Goal: Task Accomplishment & Management: Manage account settings

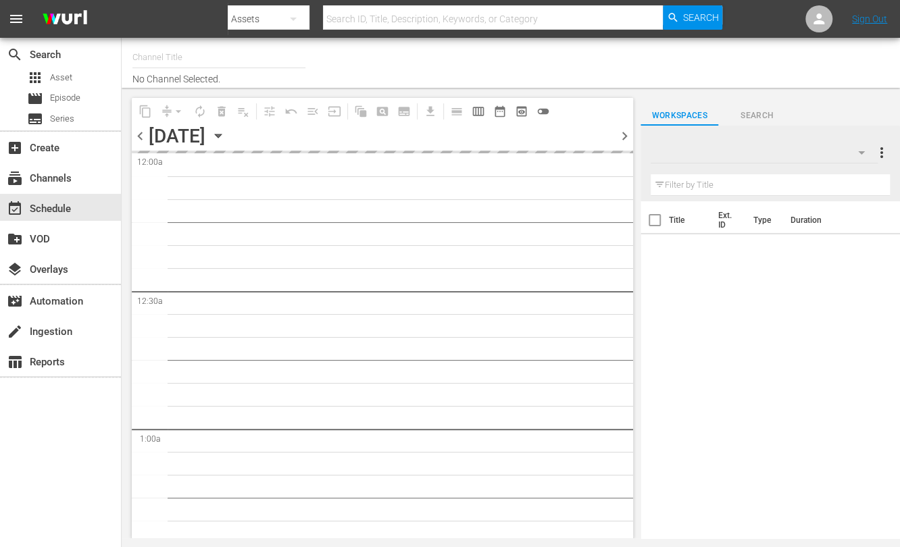
type input "Travelxp - PT (1639)"
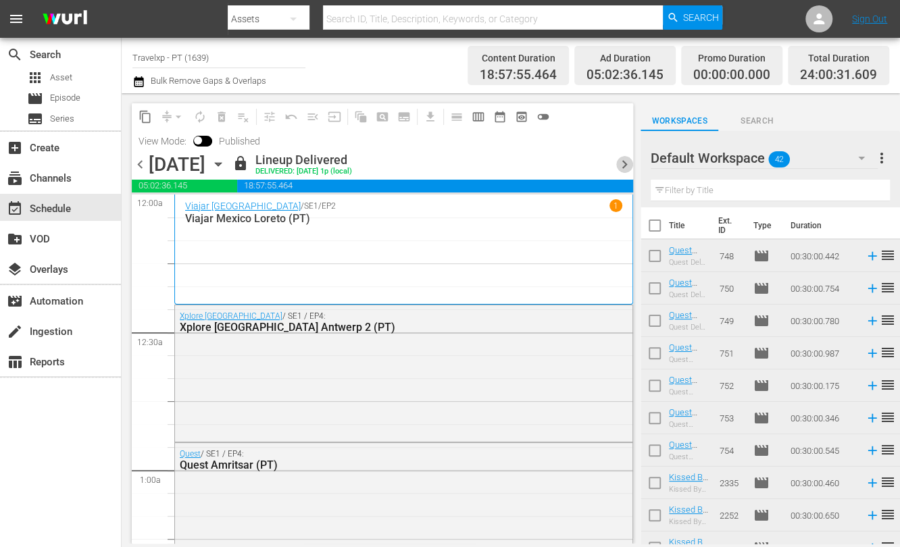
click at [626, 163] on span "chevron_right" at bounding box center [624, 164] width 17 height 17
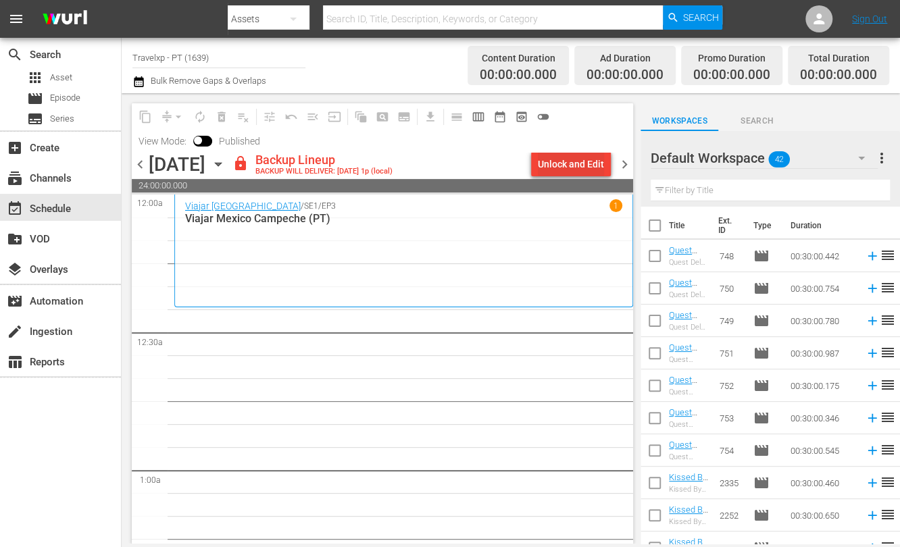
click at [595, 163] on div "Unlock and Edit" at bounding box center [571, 164] width 66 height 24
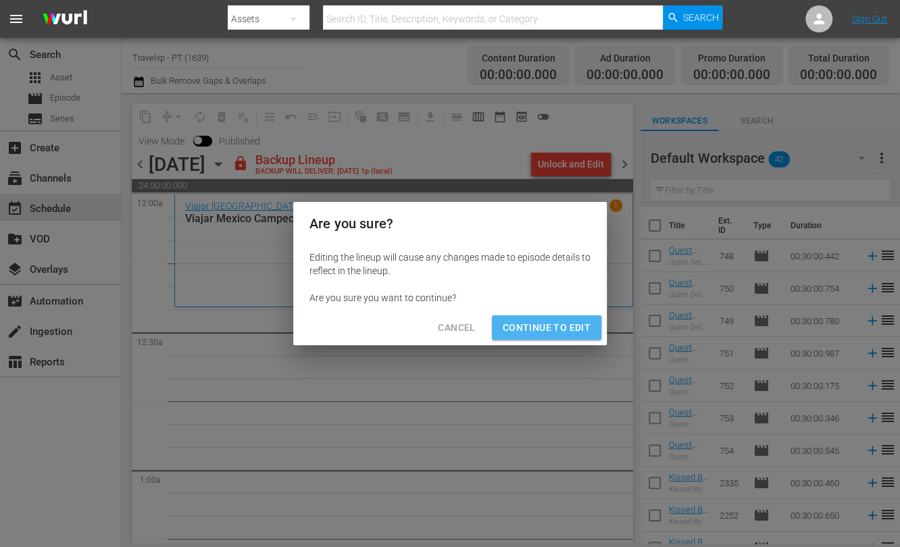
click at [560, 323] on span "Continue to Edit" at bounding box center [547, 327] width 88 height 17
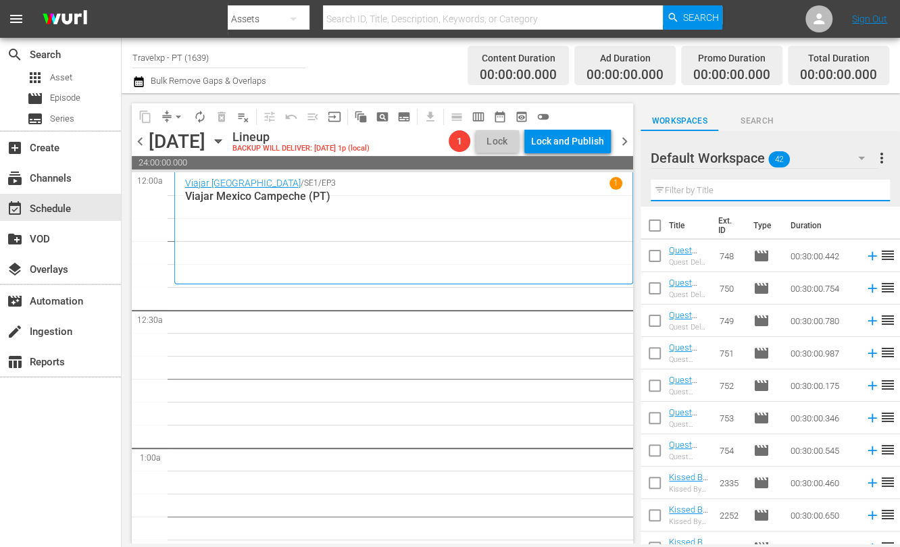
drag, startPoint x: 759, startPoint y: 189, endPoint x: 892, endPoint y: 166, distance: 135.0
click at [759, 189] on input "text" at bounding box center [769, 191] width 239 height 22
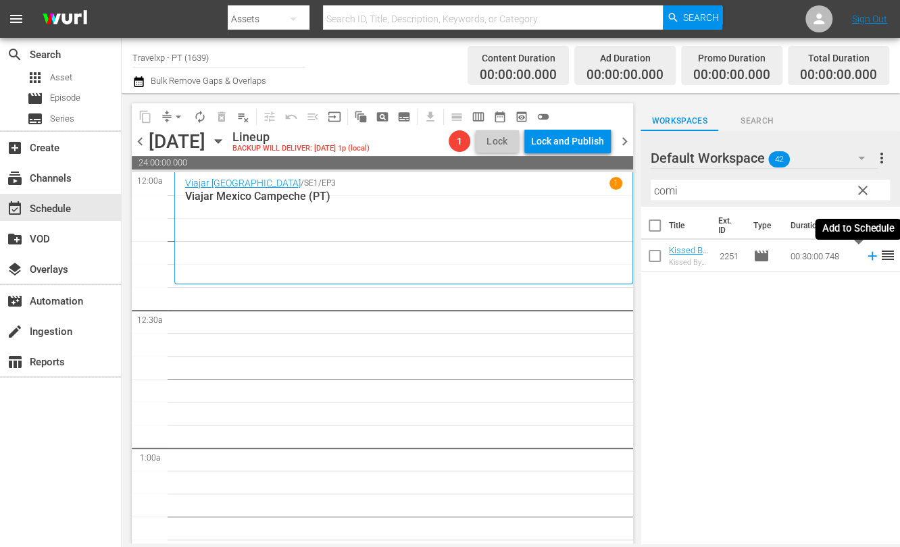
click at [865, 254] on icon at bounding box center [872, 256] width 15 height 15
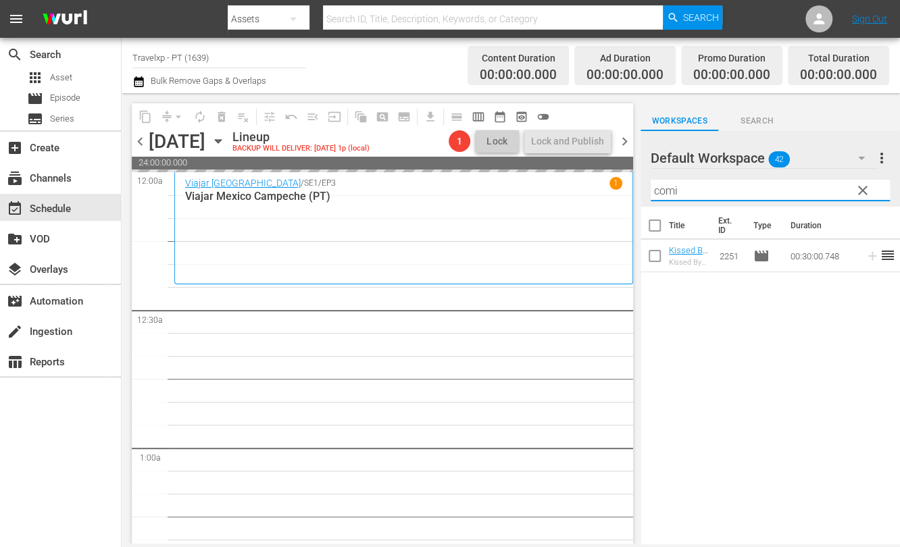
click at [659, 190] on input "comi" at bounding box center [769, 191] width 239 height 22
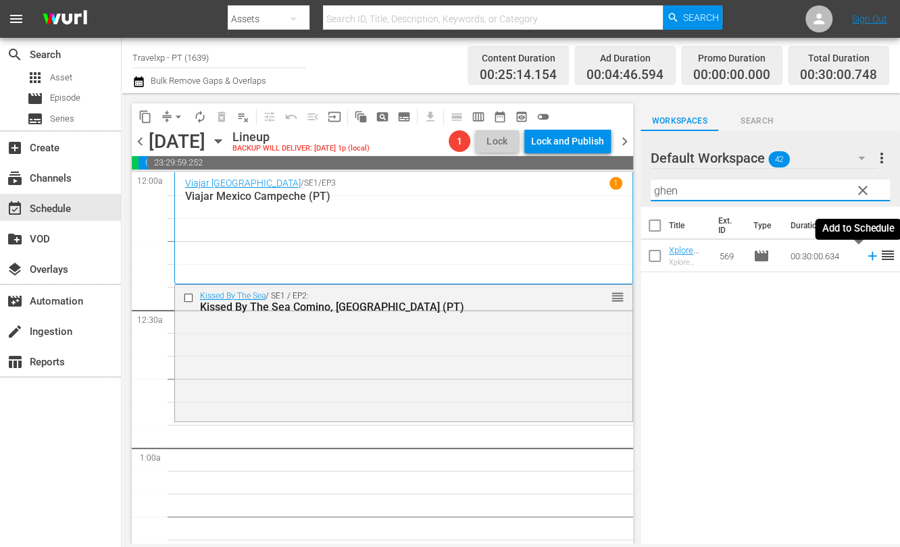
click at [865, 257] on icon at bounding box center [872, 256] width 15 height 15
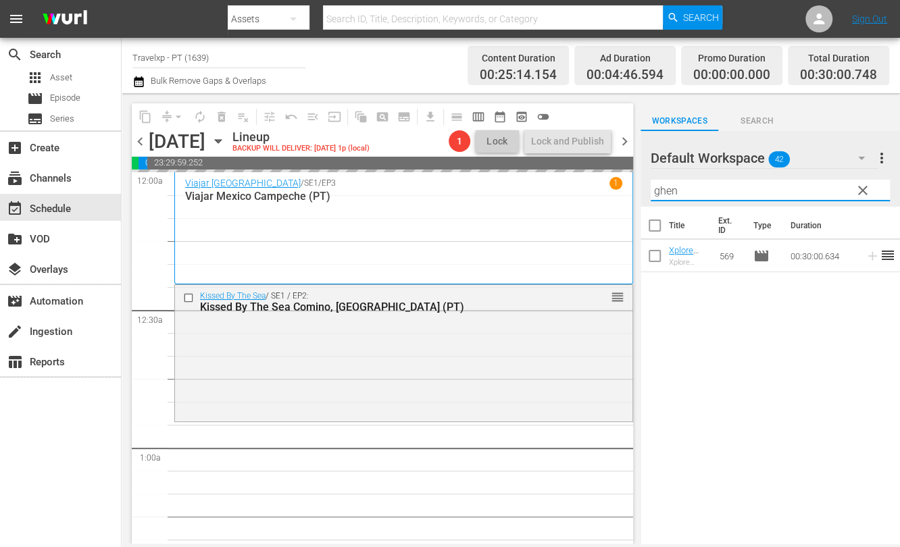
click at [661, 195] on input "ghen" at bounding box center [769, 191] width 239 height 22
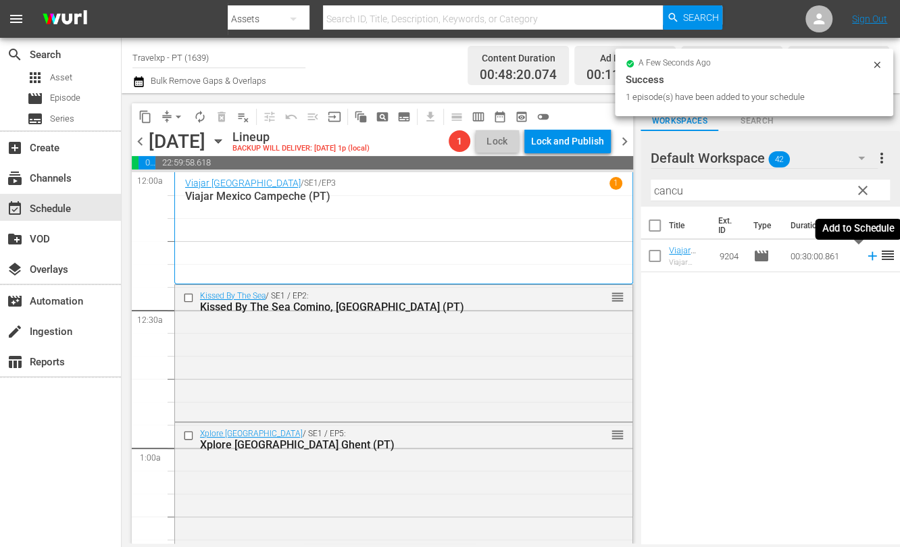
drag, startPoint x: 860, startPoint y: 256, endPoint x: 838, endPoint y: 228, distance: 35.5
click at [867, 256] on icon at bounding box center [871, 256] width 9 height 9
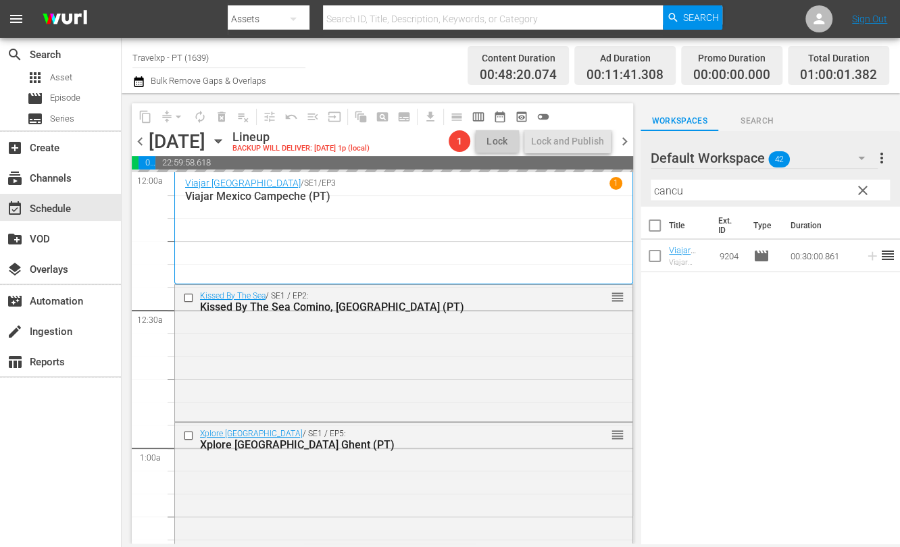
click at [671, 189] on input "cancu" at bounding box center [769, 191] width 239 height 22
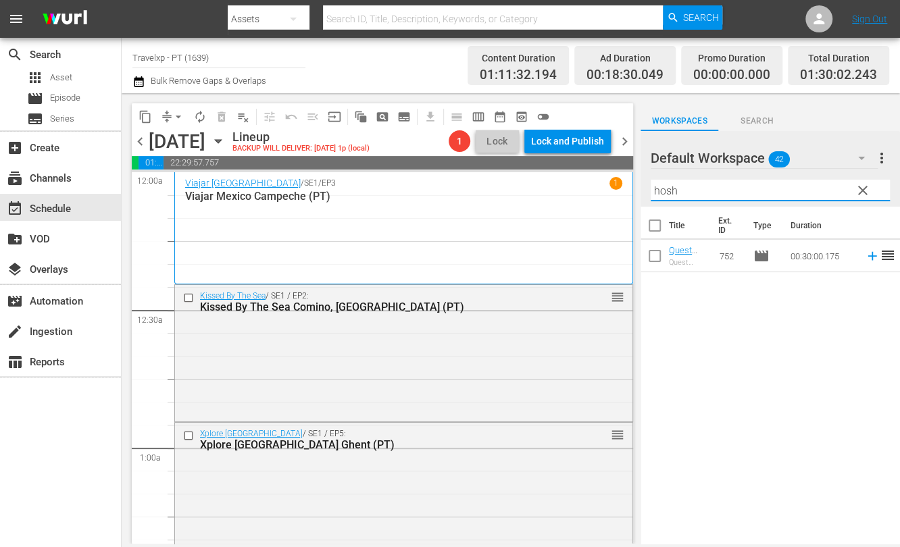
click at [865, 260] on icon at bounding box center [872, 256] width 15 height 15
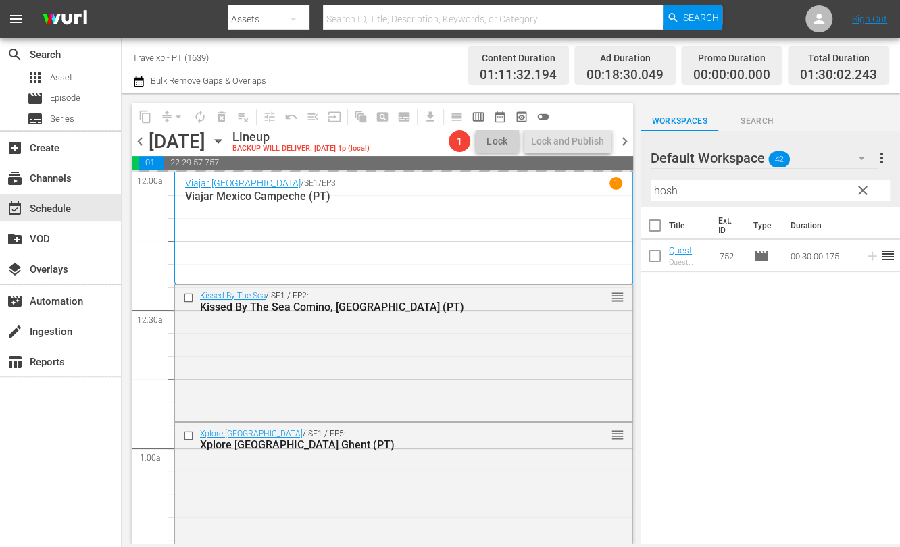
click at [661, 193] on input "hosh" at bounding box center [769, 191] width 239 height 22
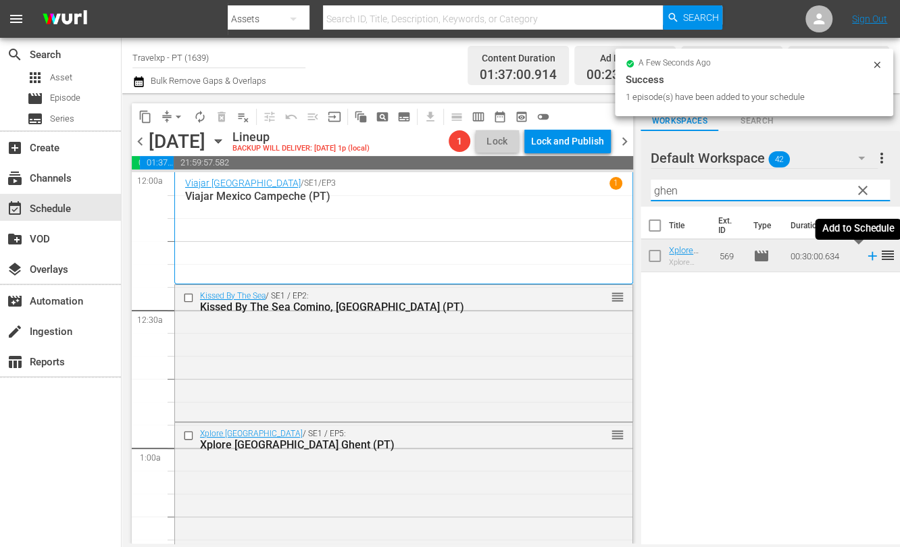
drag, startPoint x: 860, startPoint y: 257, endPoint x: 779, endPoint y: 245, distance: 82.0
click at [865, 257] on icon at bounding box center [872, 256] width 15 height 15
click at [664, 192] on input "ghen" at bounding box center [769, 191] width 239 height 22
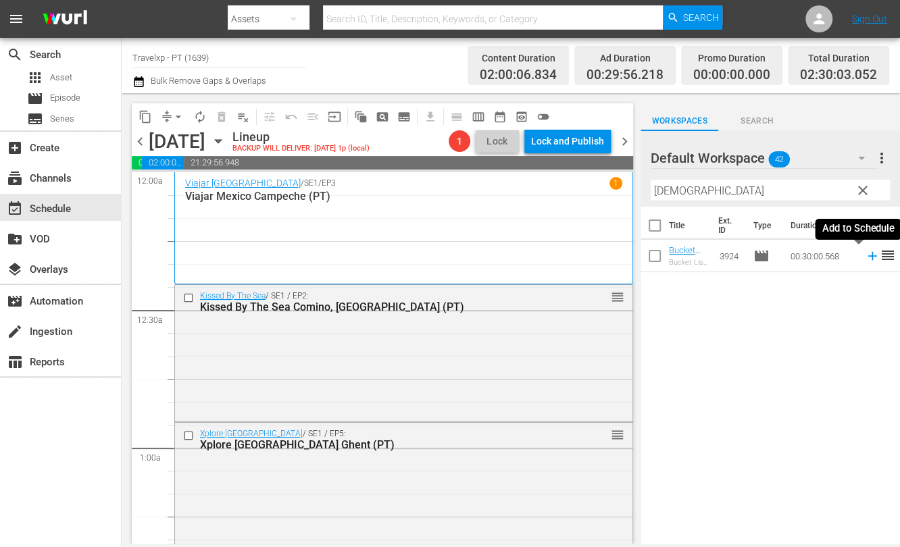
drag, startPoint x: 856, startPoint y: 261, endPoint x: 753, endPoint y: 211, distance: 113.9
click at [865, 261] on icon at bounding box center [872, 256] width 15 height 15
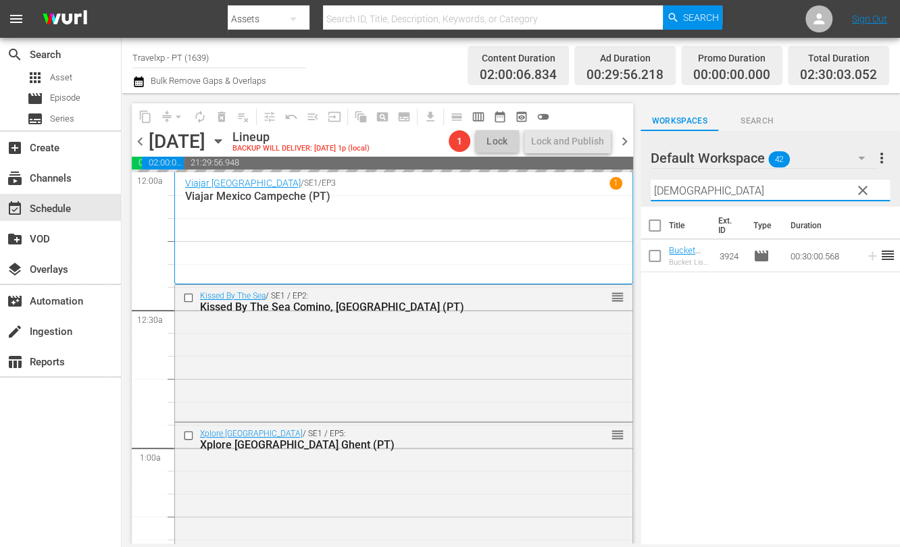
click at [672, 195] on input "[DEMOGRAPHIC_DATA]" at bounding box center [769, 191] width 239 height 22
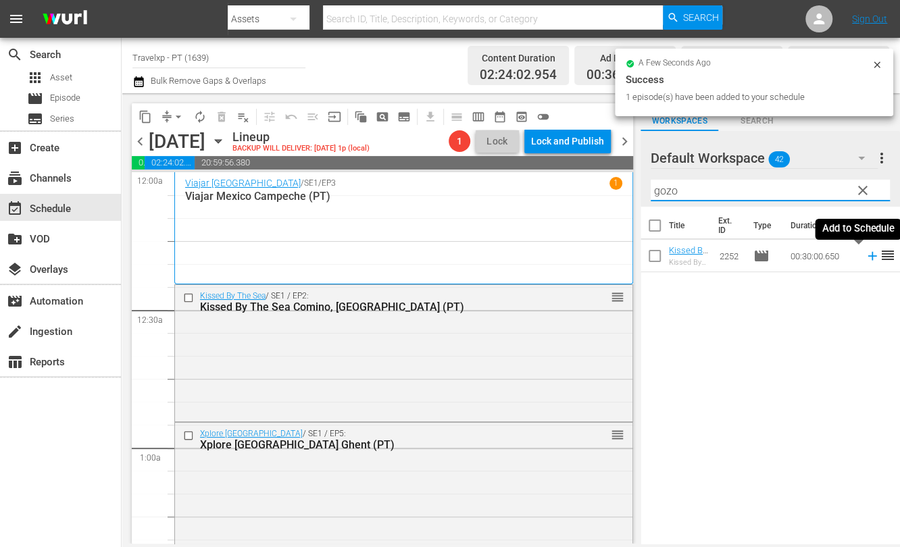
click at [865, 258] on icon at bounding box center [872, 256] width 15 height 15
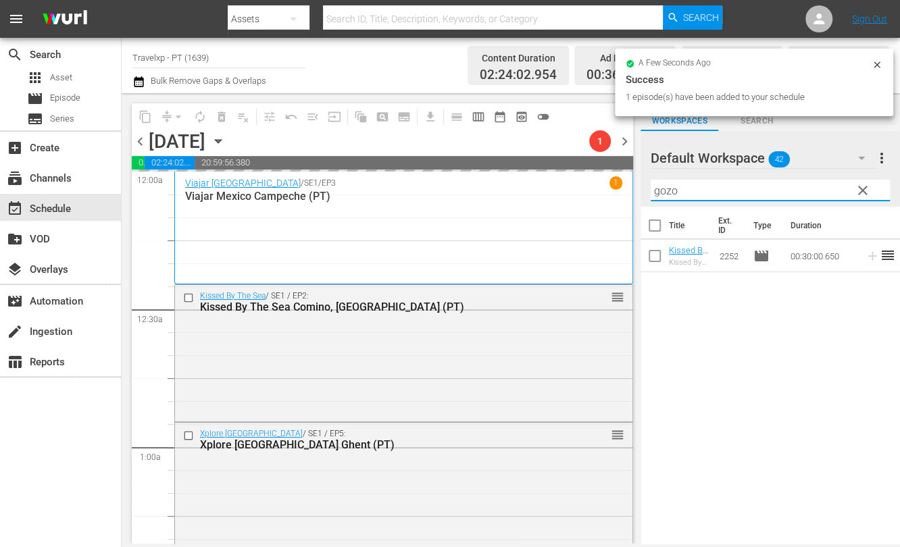
click at [659, 192] on input "gozo" at bounding box center [769, 191] width 239 height 22
click at [659, 194] on input "gozo" at bounding box center [769, 191] width 239 height 22
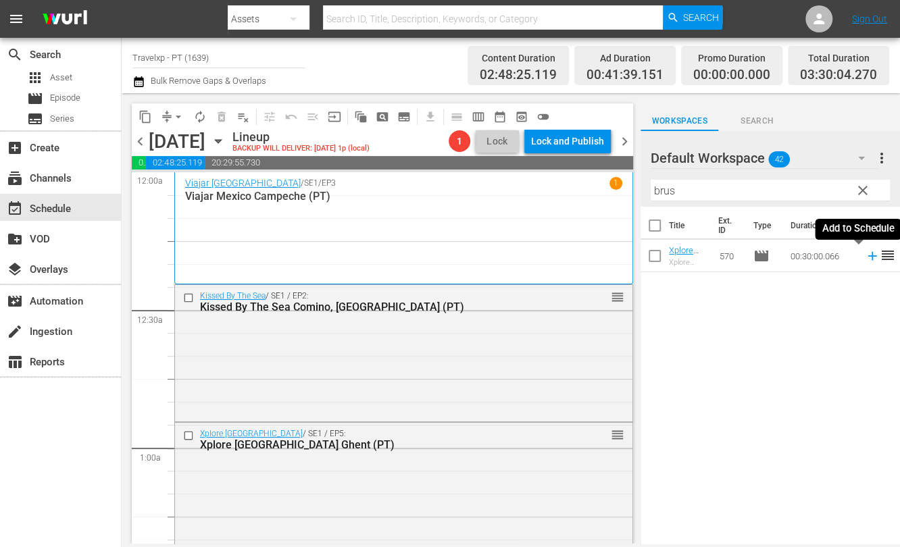
click at [865, 255] on icon at bounding box center [872, 256] width 15 height 15
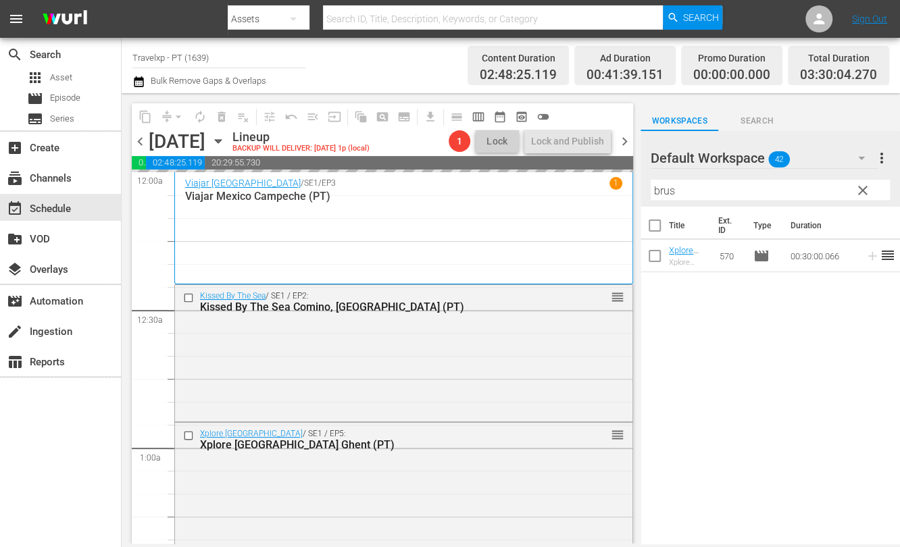
click at [667, 190] on input "brus" at bounding box center [769, 191] width 239 height 22
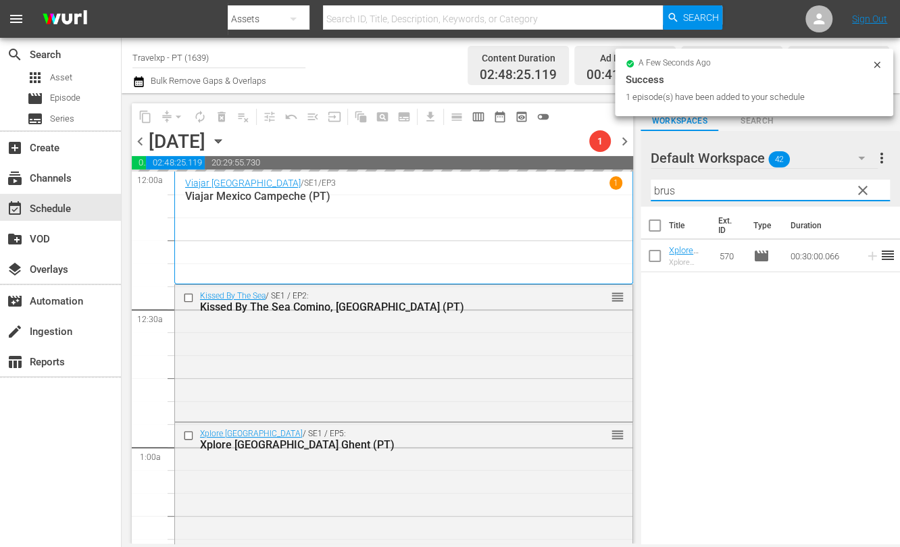
click at [667, 191] on input "brus" at bounding box center [769, 191] width 239 height 22
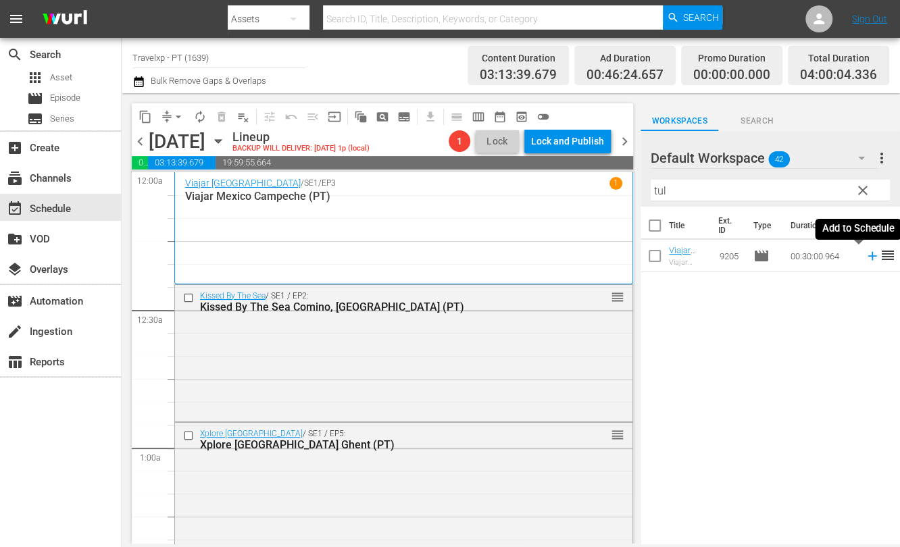
click at [867, 255] on icon at bounding box center [871, 256] width 9 height 9
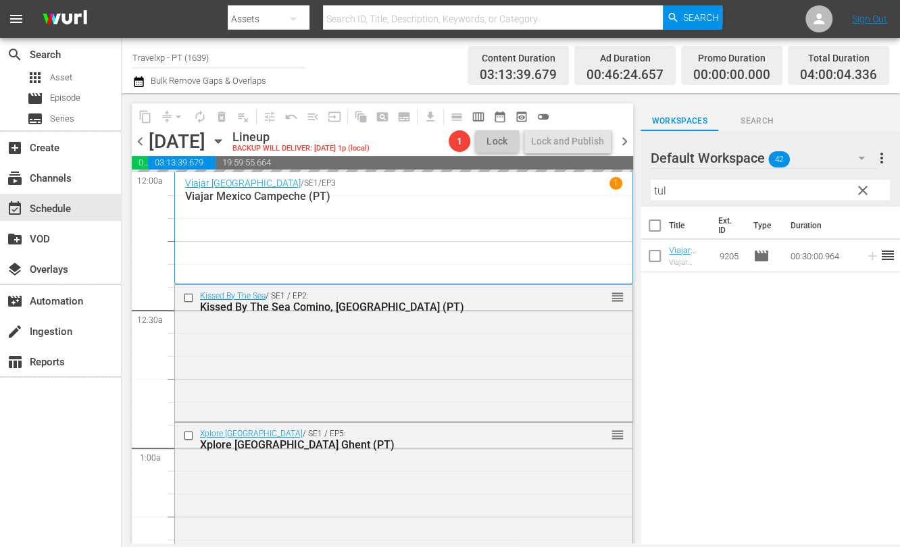
click at [663, 195] on input "tul" at bounding box center [769, 191] width 239 height 22
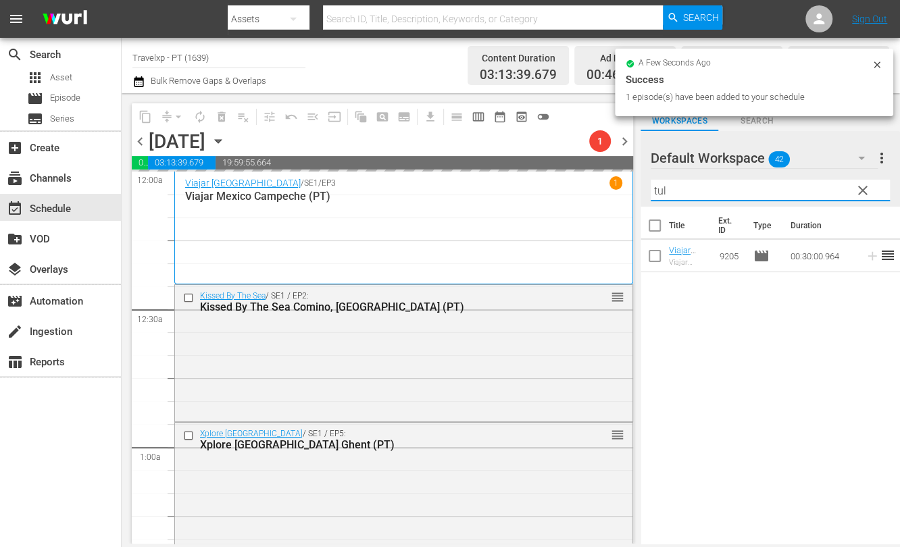
click at [663, 196] on input "tul" at bounding box center [769, 191] width 239 height 22
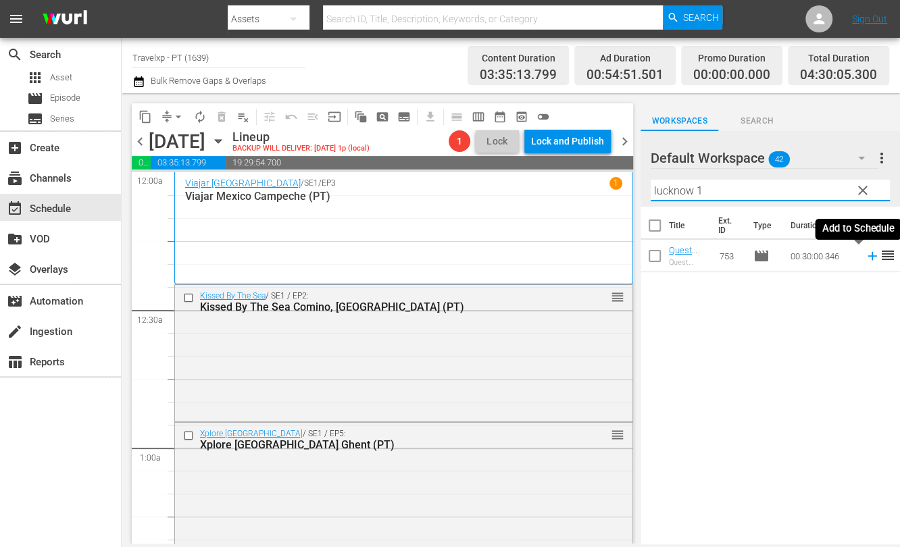
click at [865, 259] on icon at bounding box center [872, 256] width 15 height 15
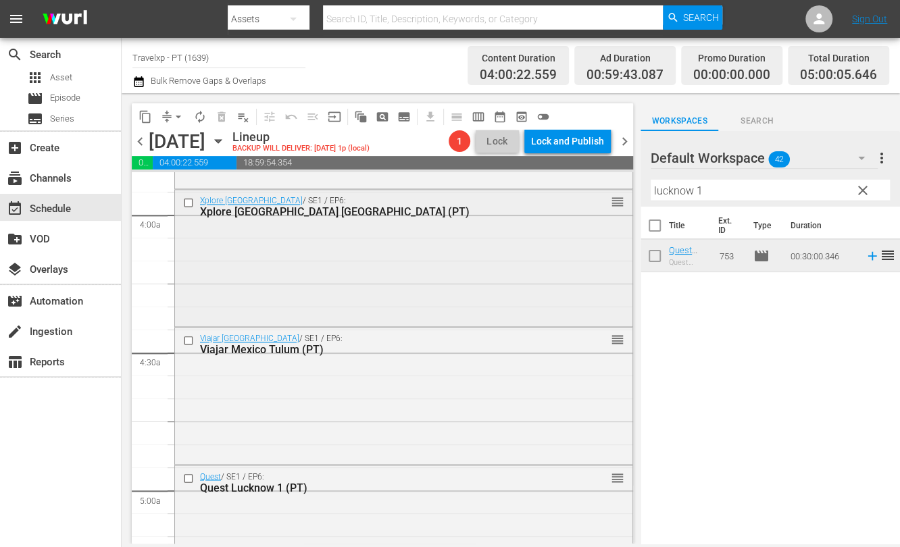
scroll to position [1266, 0]
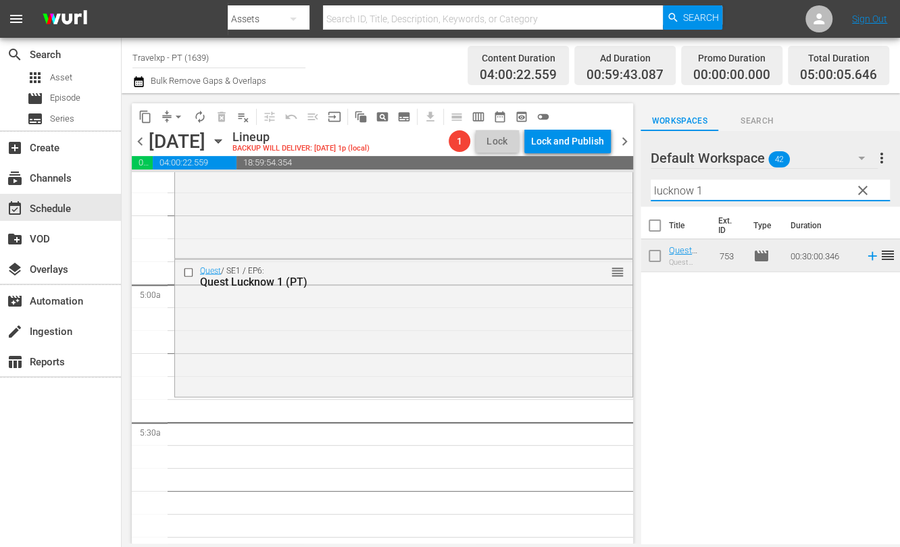
drag, startPoint x: 719, startPoint y: 195, endPoint x: 631, endPoint y: 191, distance: 88.6
click at [631, 191] on div "content_copy compress arrow_drop_down autorenew_outlined delete_forever_outline…" at bounding box center [511, 318] width 778 height 451
click at [865, 254] on icon at bounding box center [872, 256] width 15 height 15
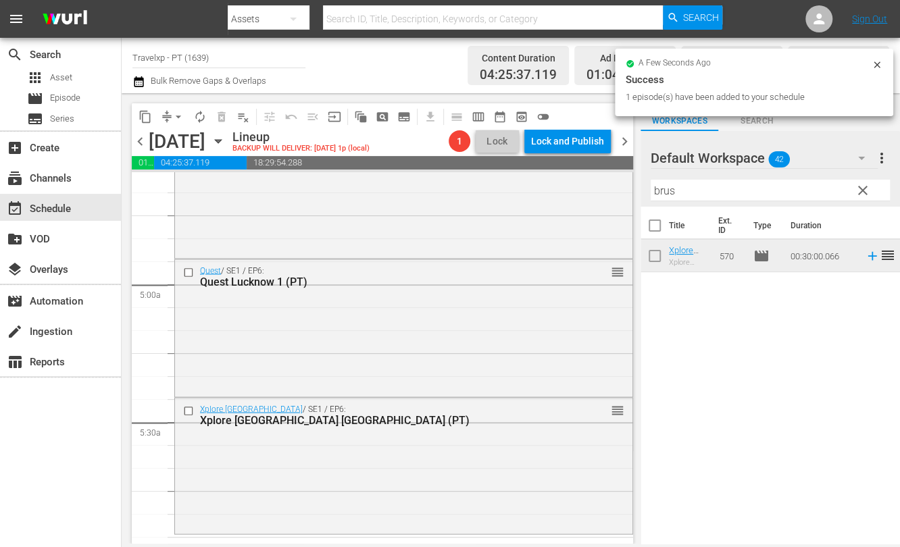
click at [668, 185] on input "brus" at bounding box center [769, 191] width 239 height 22
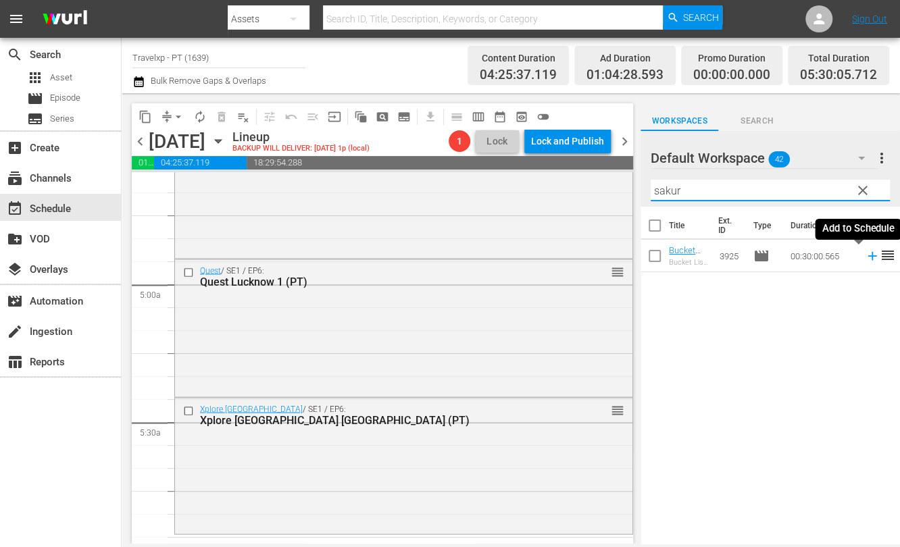
click at [865, 255] on icon at bounding box center [872, 256] width 15 height 15
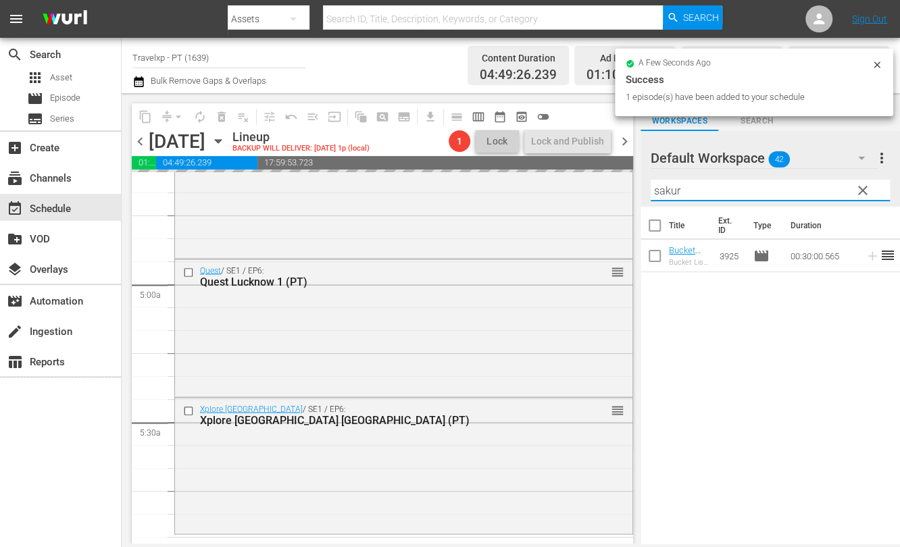
click at [669, 184] on input "sakur" at bounding box center [769, 191] width 239 height 22
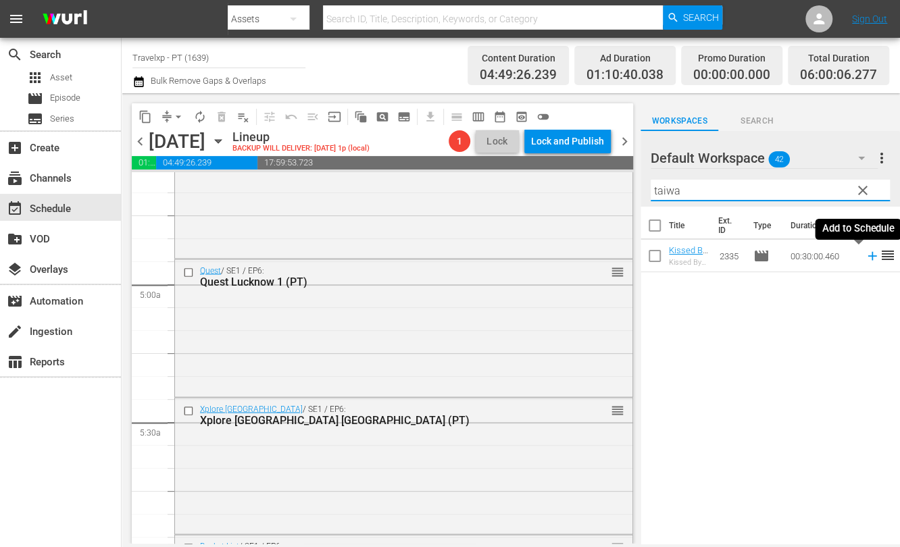
click at [865, 257] on icon at bounding box center [872, 256] width 15 height 15
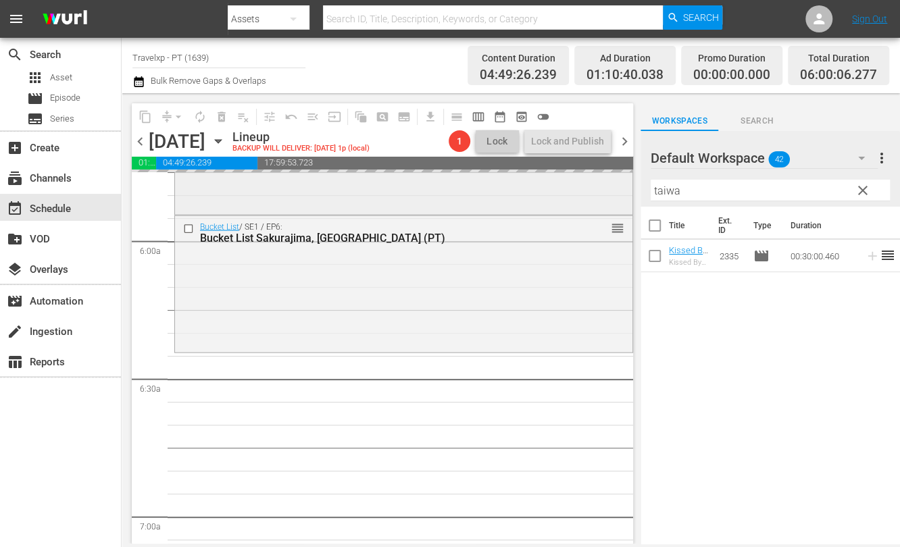
scroll to position [1604, 0]
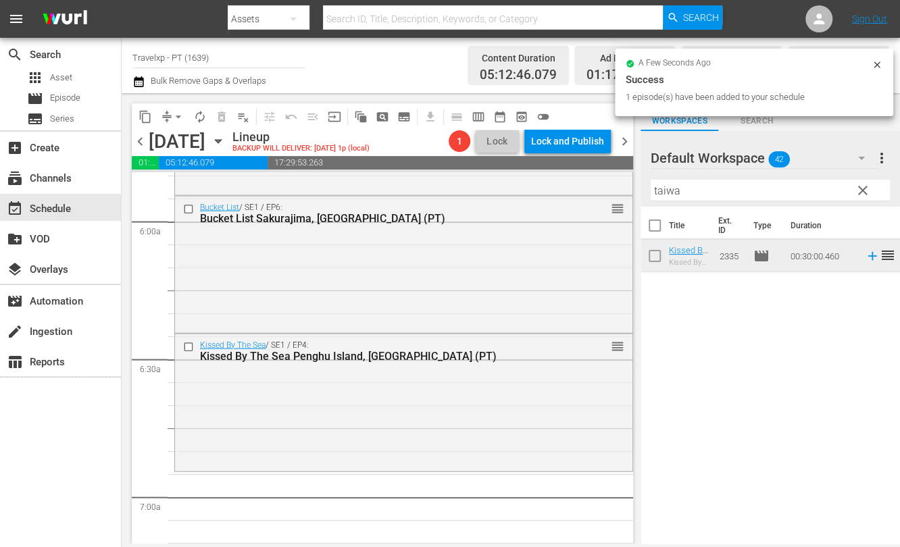
click at [658, 197] on input "taiwa" at bounding box center [769, 191] width 239 height 22
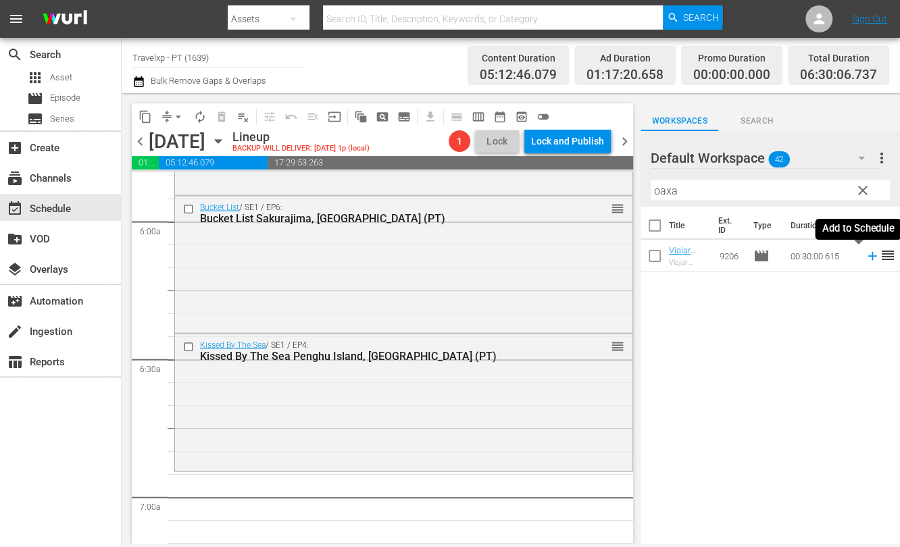
click at [865, 257] on icon at bounding box center [872, 256] width 15 height 15
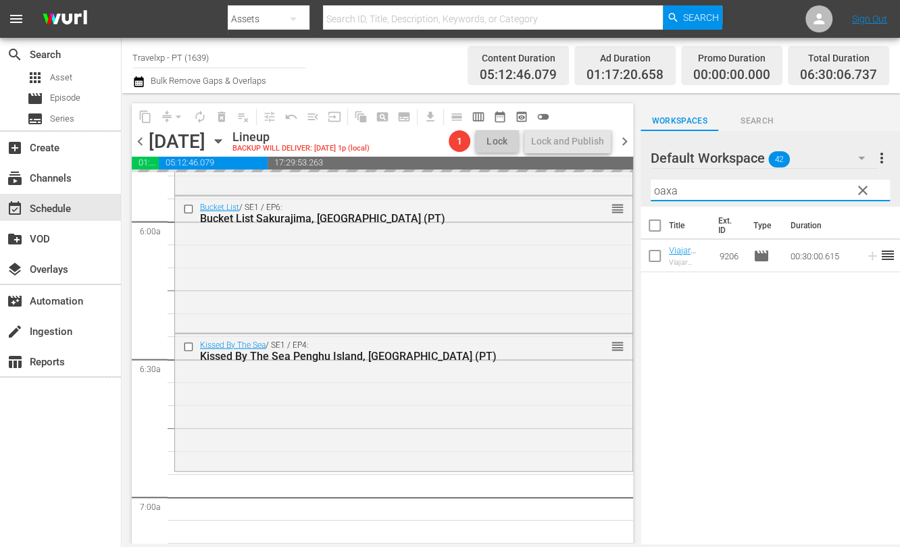
click at [663, 192] on input "oaxa" at bounding box center [769, 191] width 239 height 22
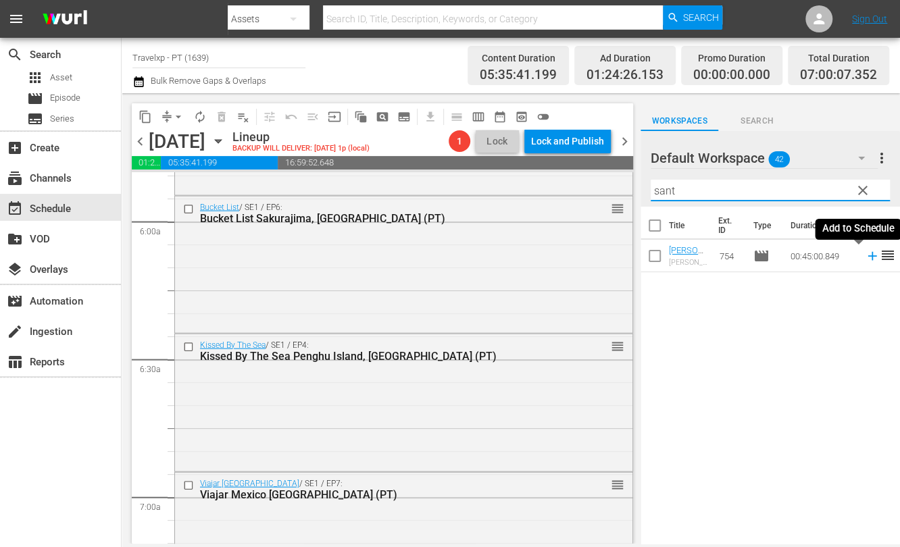
click at [865, 257] on icon at bounding box center [872, 256] width 15 height 15
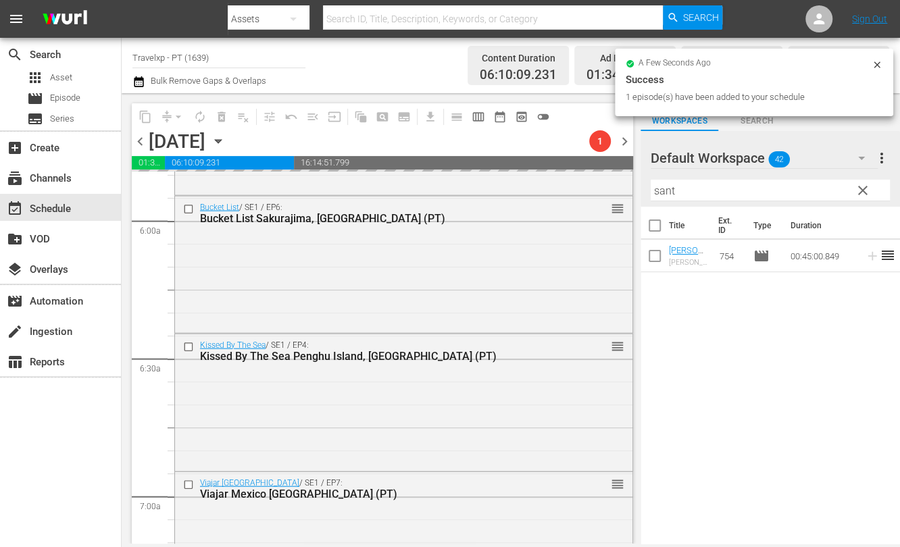
click at [667, 190] on input "sant" at bounding box center [769, 191] width 239 height 22
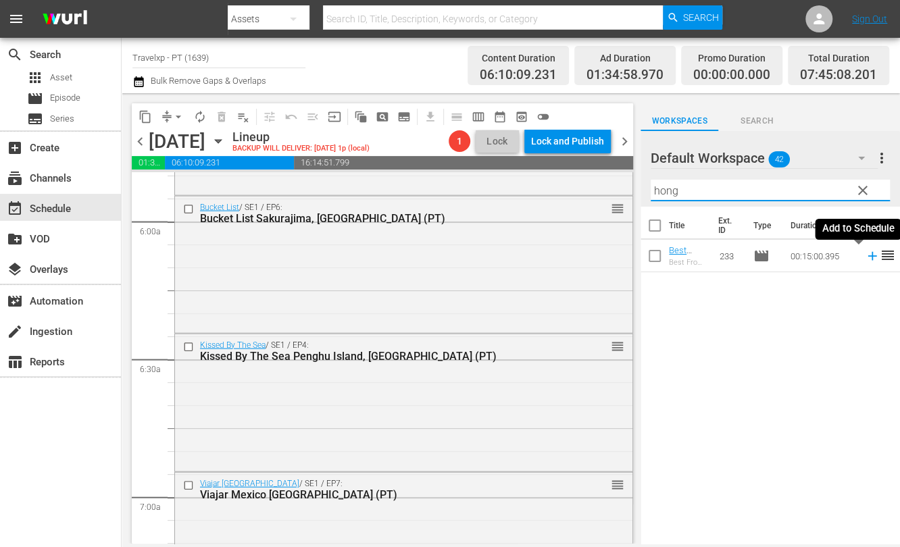
click at [867, 256] on icon at bounding box center [871, 256] width 9 height 9
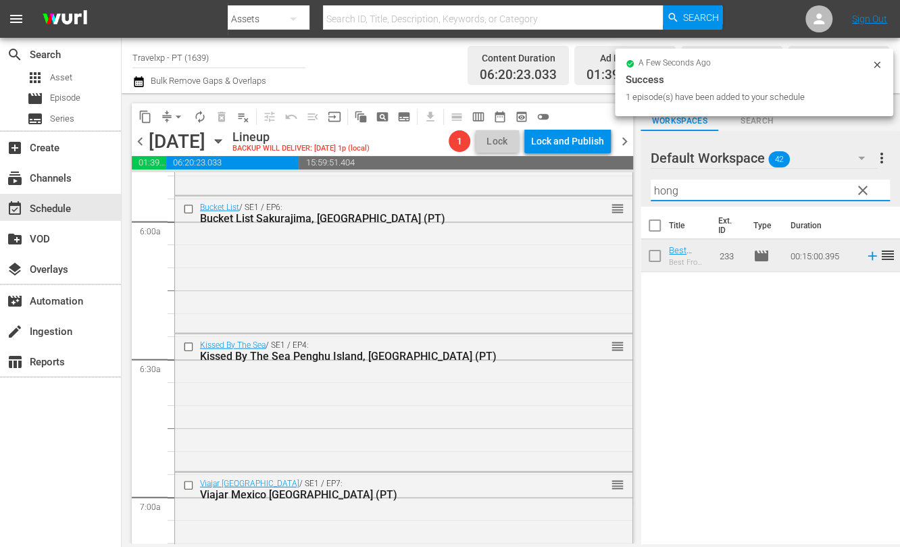
click at [655, 190] on input "hong" at bounding box center [769, 191] width 239 height 22
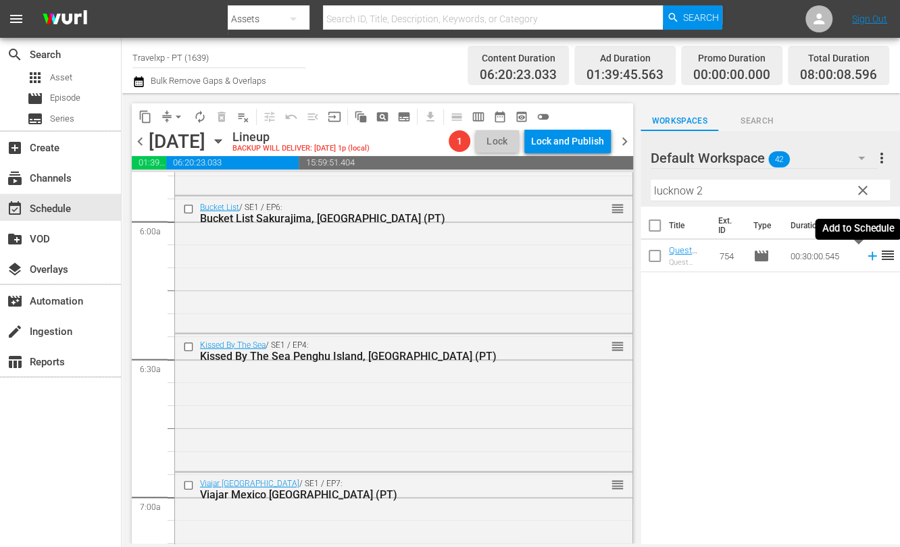
click at [865, 258] on icon at bounding box center [872, 256] width 15 height 15
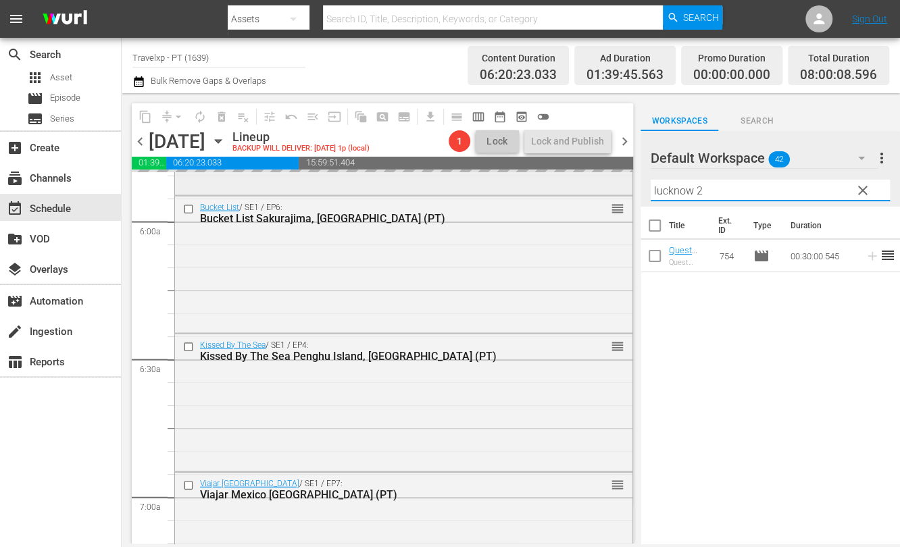
click at [507, 175] on div "content_copy compress arrow_drop_down autorenew_outlined delete_forever_outline…" at bounding box center [511, 318] width 778 height 451
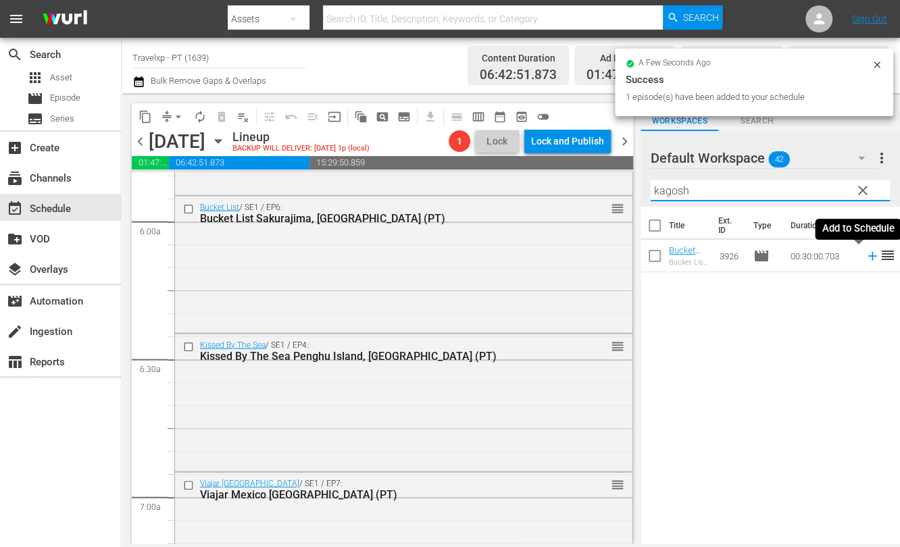
click at [867, 256] on icon at bounding box center [871, 256] width 9 height 9
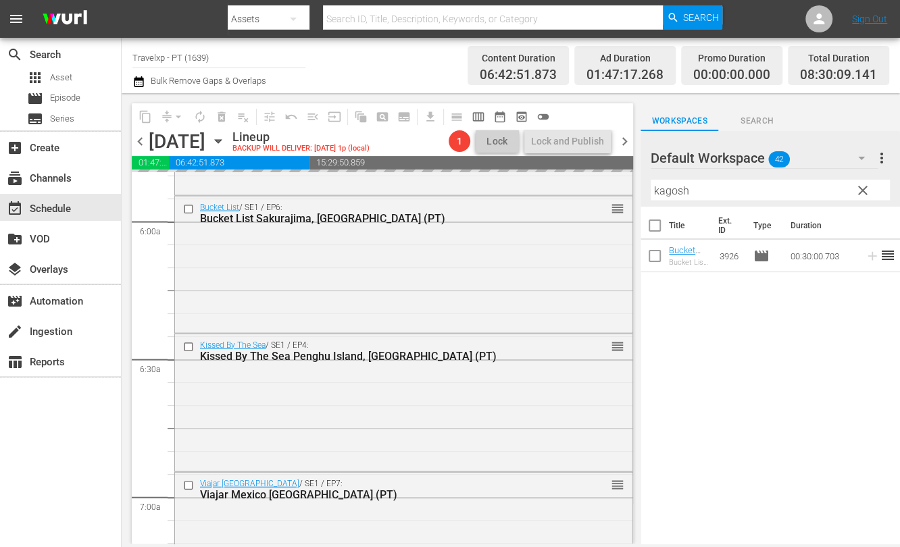
click at [672, 190] on input "kagosh" at bounding box center [769, 191] width 239 height 22
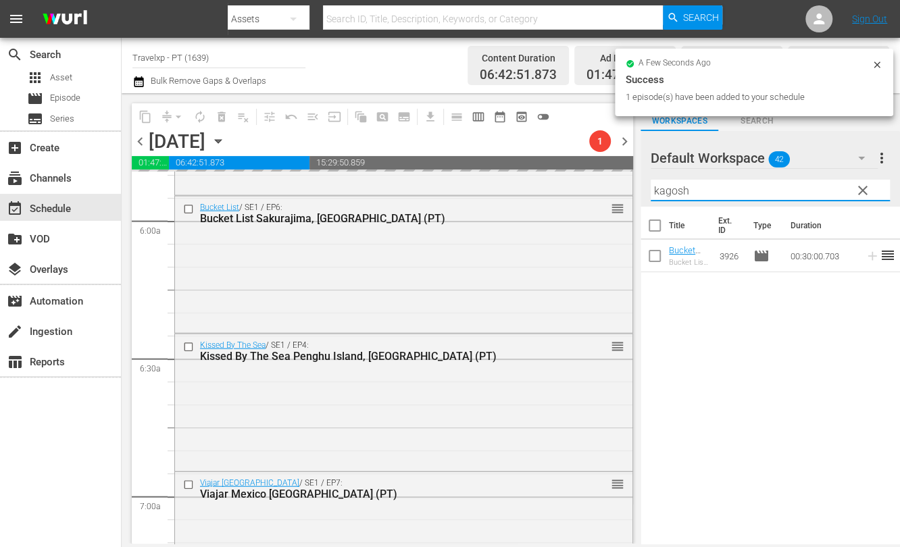
click at [672, 190] on input "kagosh" at bounding box center [769, 191] width 239 height 22
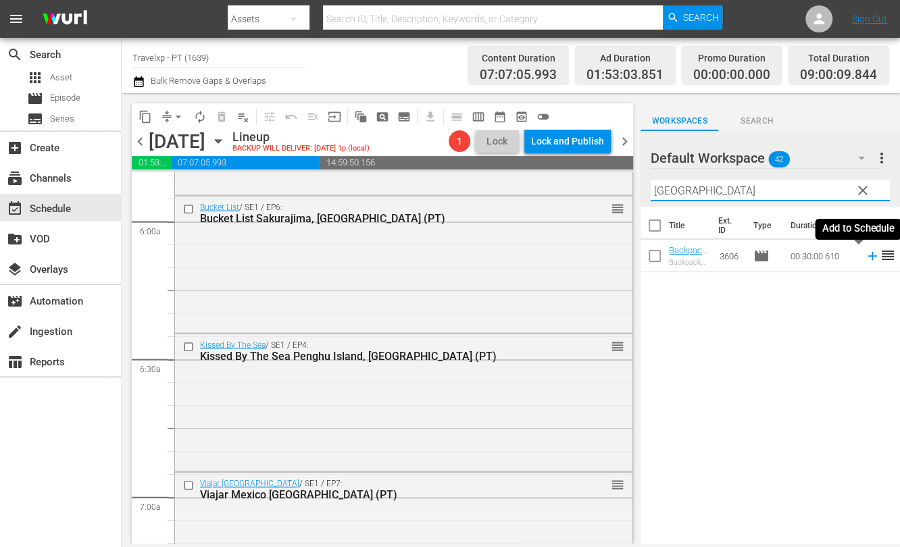
drag, startPoint x: 858, startPoint y: 255, endPoint x: 746, endPoint y: 222, distance: 116.9
click at [865, 255] on icon at bounding box center [872, 256] width 15 height 15
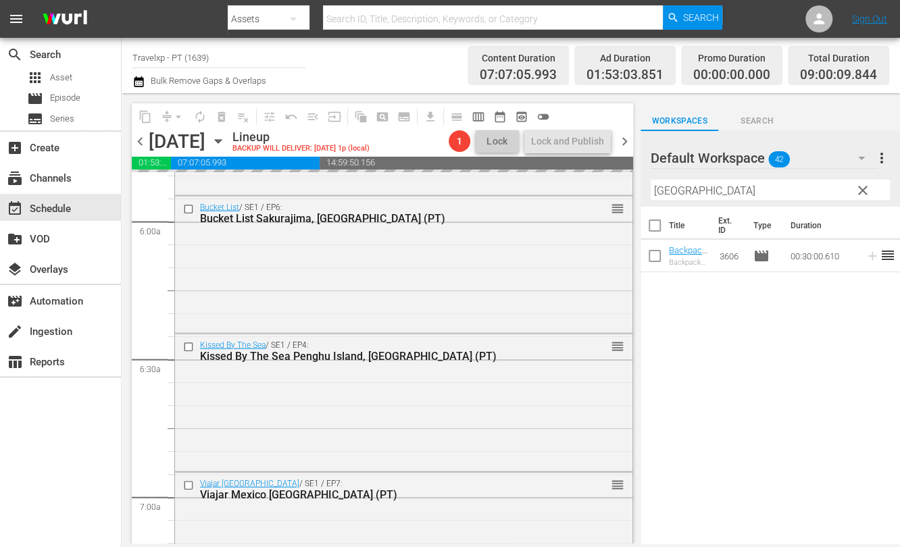
click at [667, 190] on input "[GEOGRAPHIC_DATA]" at bounding box center [769, 191] width 239 height 22
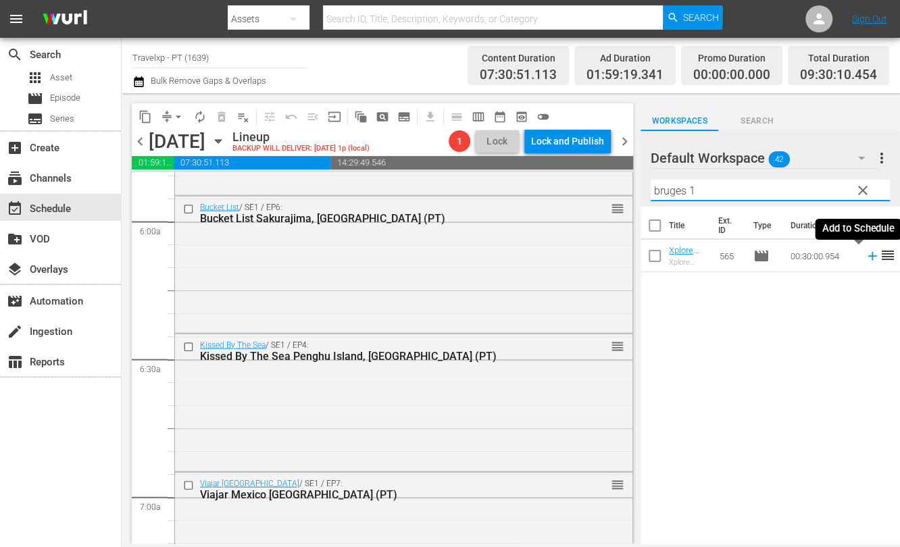
click at [865, 253] on icon at bounding box center [872, 256] width 15 height 15
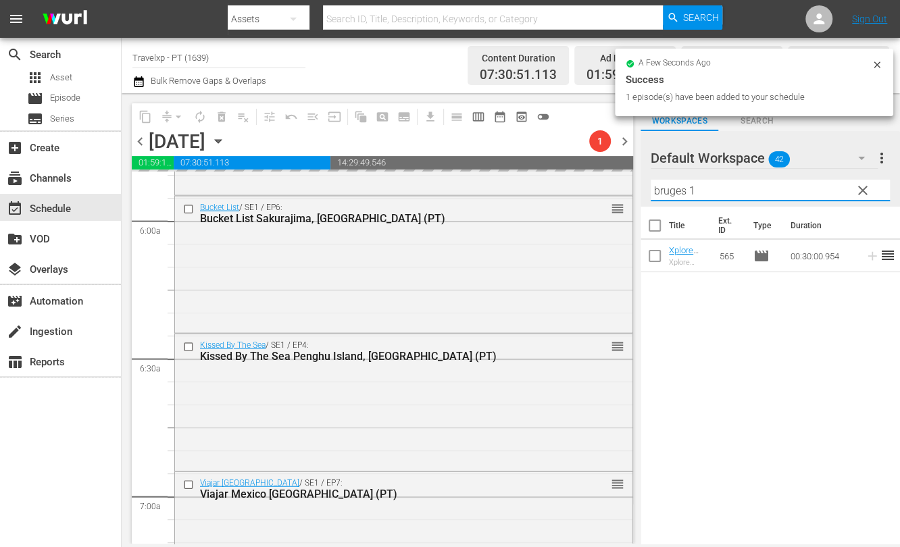
drag, startPoint x: 704, startPoint y: 188, endPoint x: 624, endPoint y: 187, distance: 79.7
click at [624, 187] on div "content_copy compress arrow_drop_down autorenew_outlined delete_forever_outline…" at bounding box center [511, 318] width 778 height 451
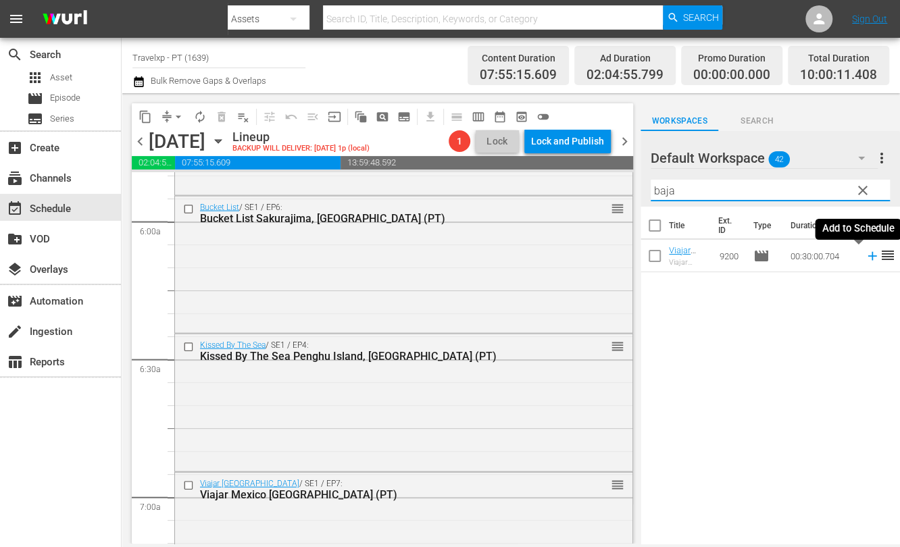
click at [867, 255] on icon at bounding box center [871, 256] width 9 height 9
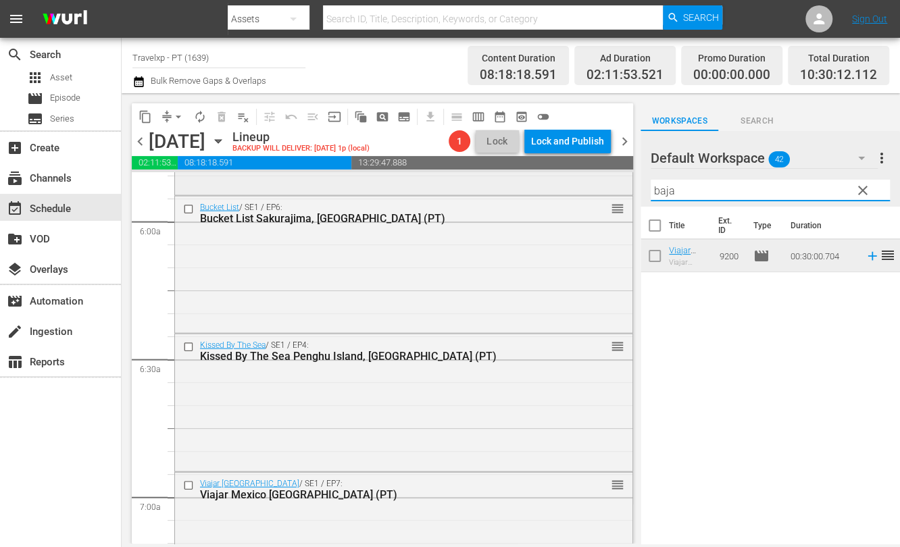
drag, startPoint x: 693, startPoint y: 188, endPoint x: 615, endPoint y: 188, distance: 77.7
click at [615, 188] on div "content_copy compress arrow_drop_down autorenew_outlined delete_forever_outline…" at bounding box center [511, 318] width 778 height 451
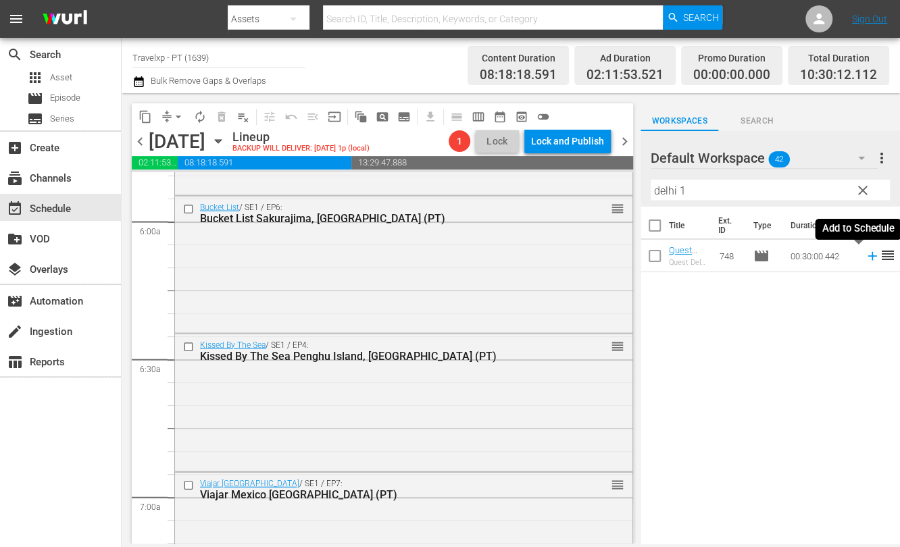
click at [867, 255] on icon at bounding box center [871, 256] width 9 height 9
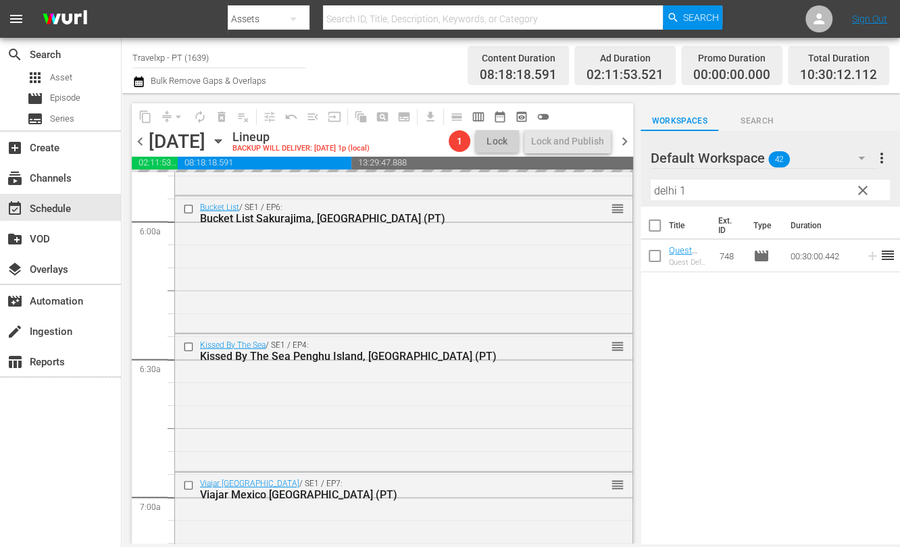
click at [665, 186] on input "delhi 1" at bounding box center [769, 191] width 239 height 22
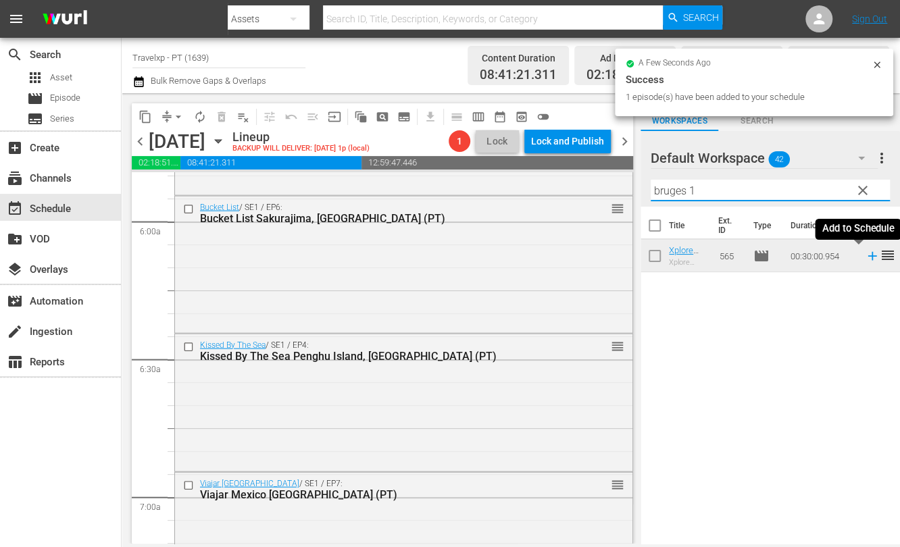
click at [867, 252] on icon at bounding box center [871, 256] width 9 height 9
click at [607, 185] on div "content_copy compress arrow_drop_down autorenew_outlined delete_forever_outline…" at bounding box center [511, 318] width 778 height 451
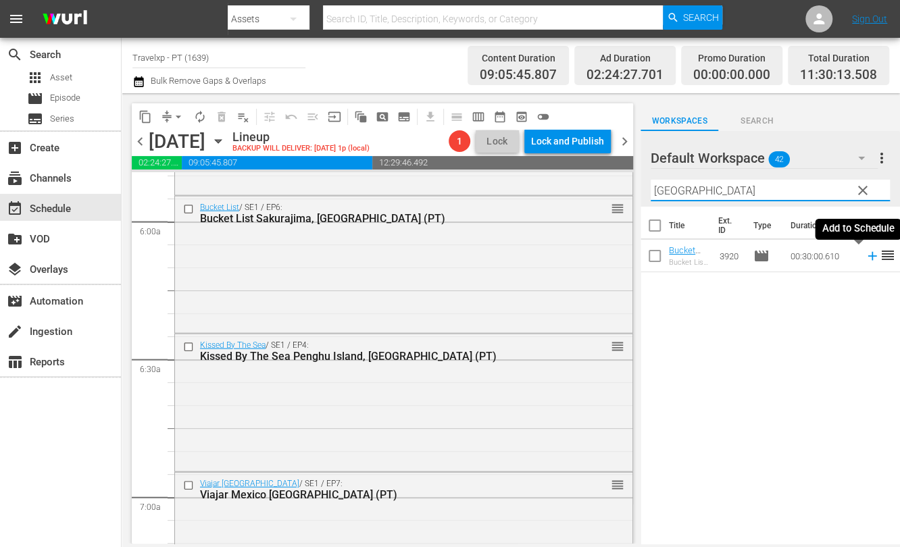
click at [865, 251] on icon at bounding box center [872, 256] width 15 height 15
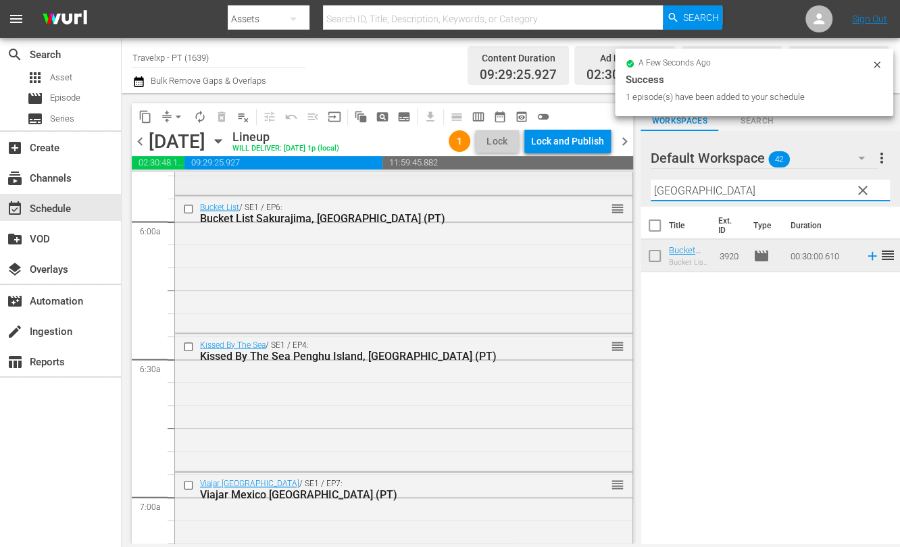
drag, startPoint x: 709, startPoint y: 197, endPoint x: 593, endPoint y: 185, distance: 116.1
click at [593, 185] on div "content_copy compress arrow_drop_down autorenew_outlined delete_forever_outline…" at bounding box center [511, 318] width 778 height 451
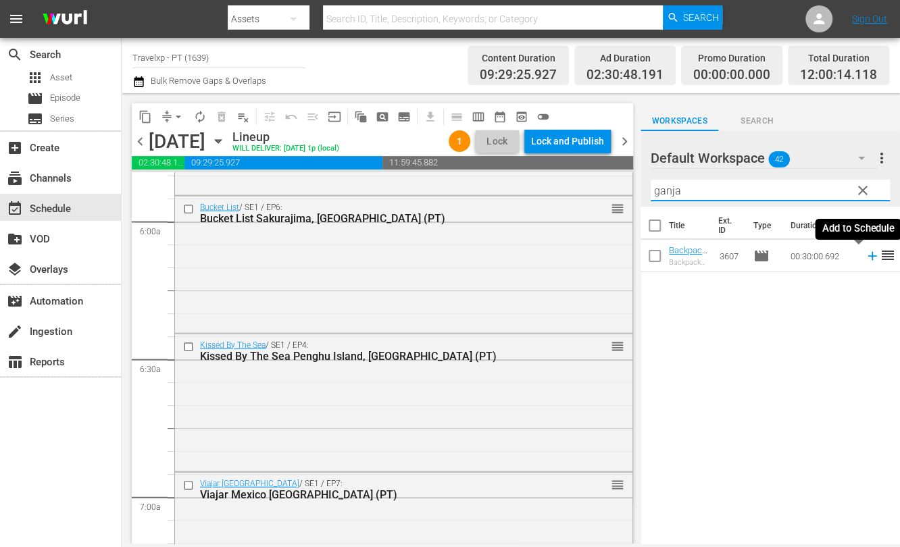
click at [867, 254] on icon at bounding box center [871, 256] width 9 height 9
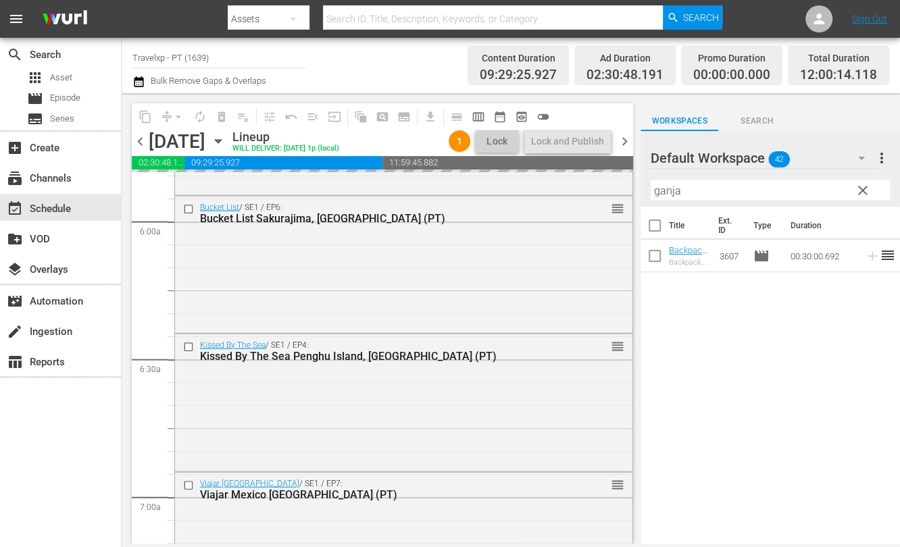
click at [673, 191] on input "ganja" at bounding box center [769, 191] width 239 height 22
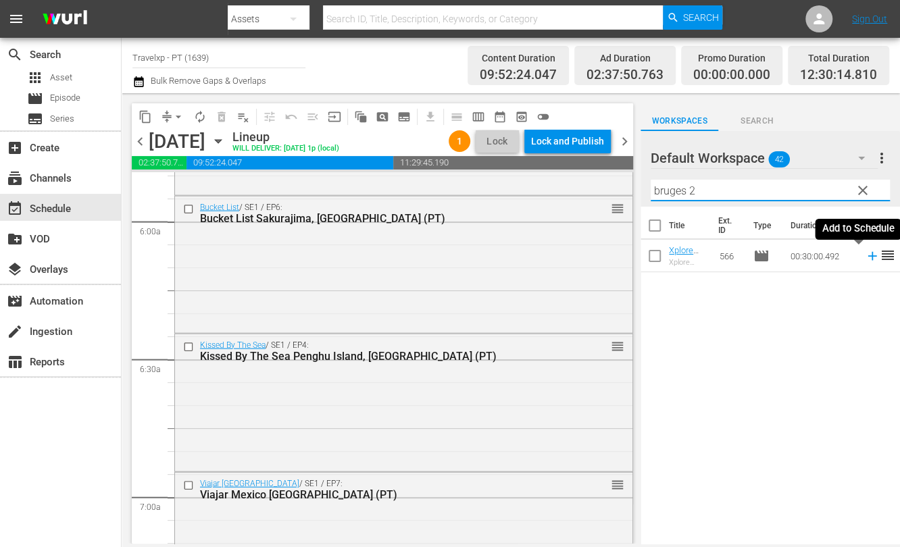
click at [865, 258] on icon at bounding box center [872, 256] width 15 height 15
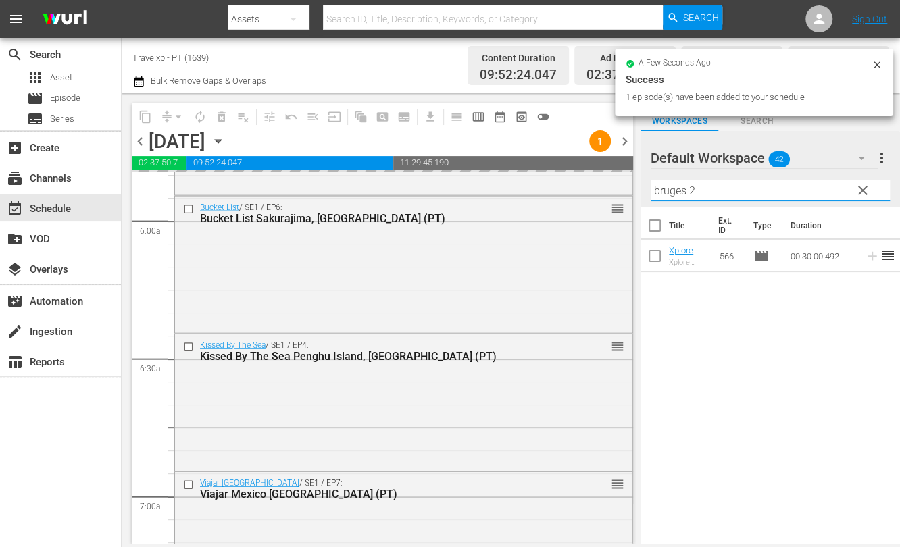
drag, startPoint x: 711, startPoint y: 188, endPoint x: 641, endPoint y: 183, distance: 69.7
click at [641, 183] on div "Default Workspace 42 Default more_vert clear Filter by Title bruges 2" at bounding box center [769, 169] width 259 height 76
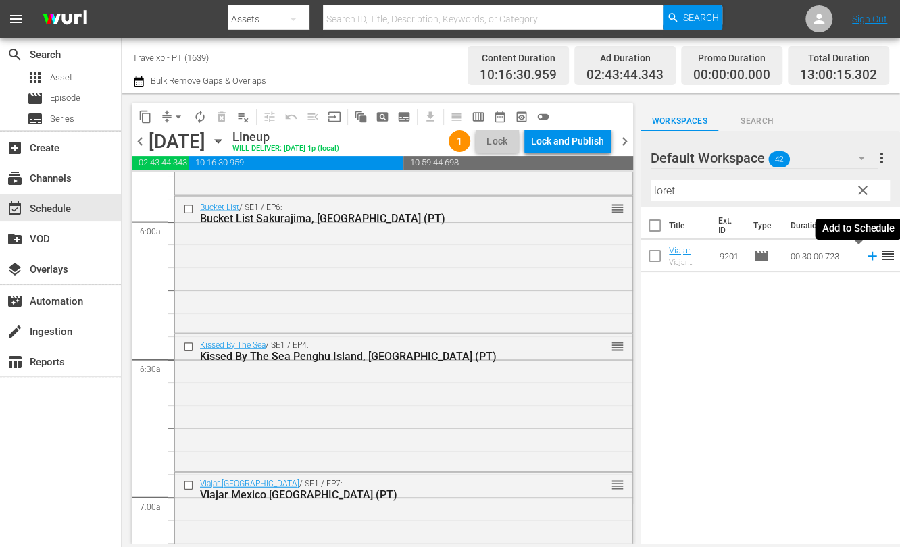
click at [867, 255] on icon at bounding box center [871, 256] width 9 height 9
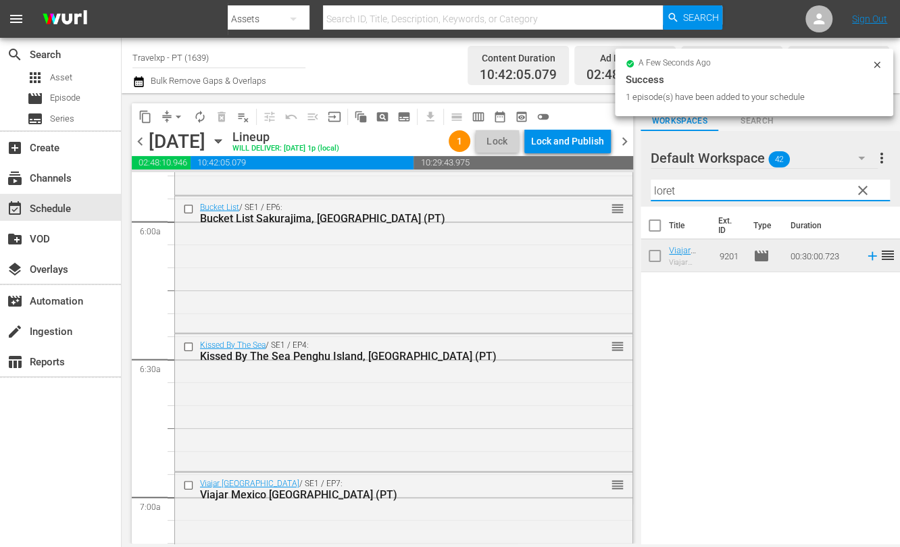
click at [670, 187] on input "loret" at bounding box center [769, 191] width 239 height 22
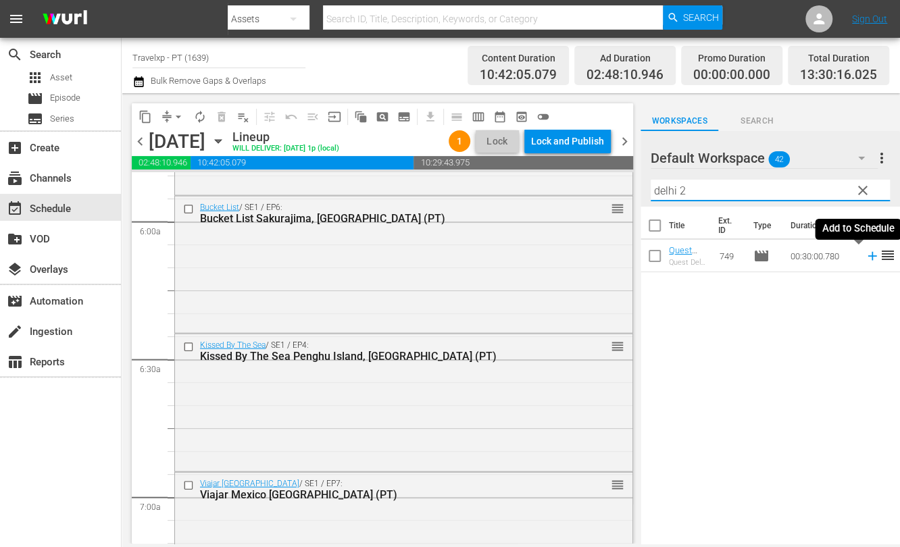
click at [865, 258] on icon at bounding box center [872, 256] width 15 height 15
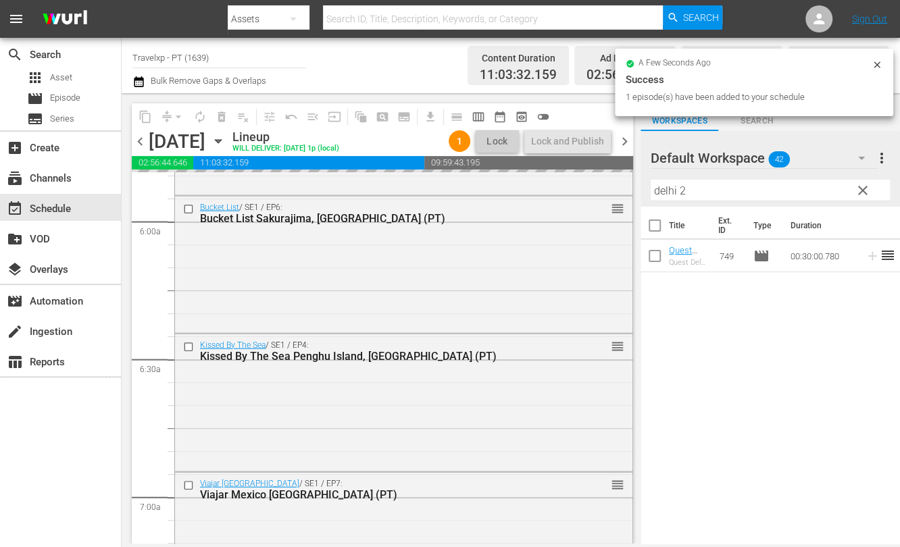
click at [660, 186] on input "delhi 2" at bounding box center [769, 191] width 239 height 22
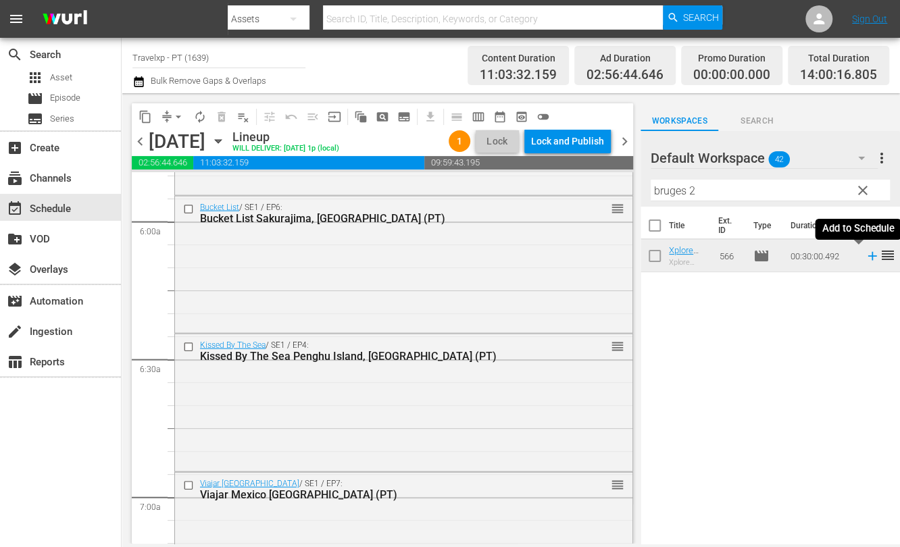
click at [867, 255] on icon at bounding box center [871, 256] width 9 height 9
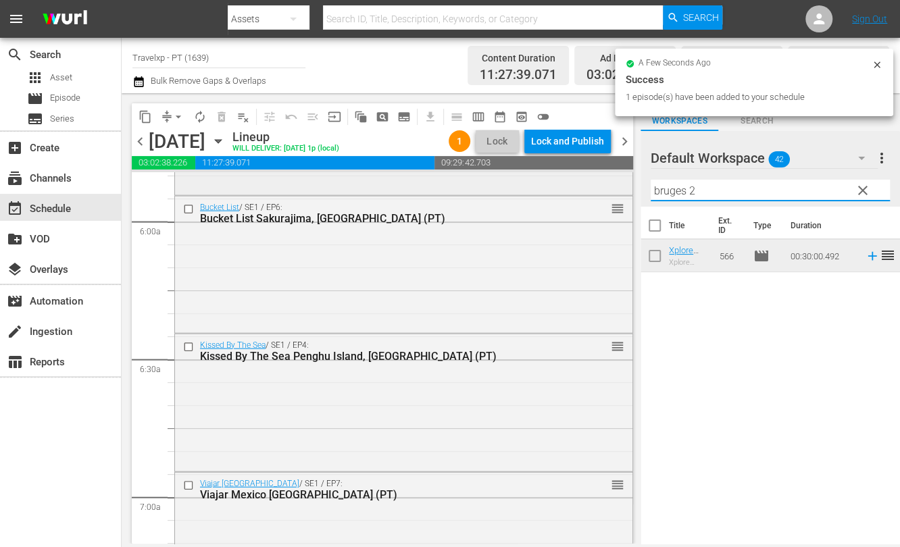
drag, startPoint x: 670, startPoint y: 186, endPoint x: 594, endPoint y: 179, distance: 76.0
click at [594, 179] on div "content_copy compress arrow_drop_down autorenew_outlined delete_forever_outline…" at bounding box center [511, 318] width 778 height 451
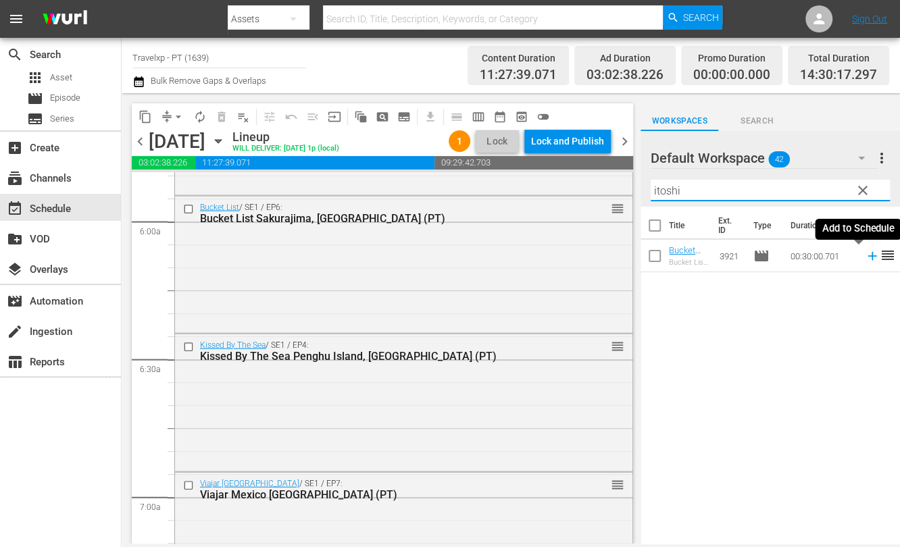
click at [867, 256] on icon at bounding box center [871, 256] width 9 height 9
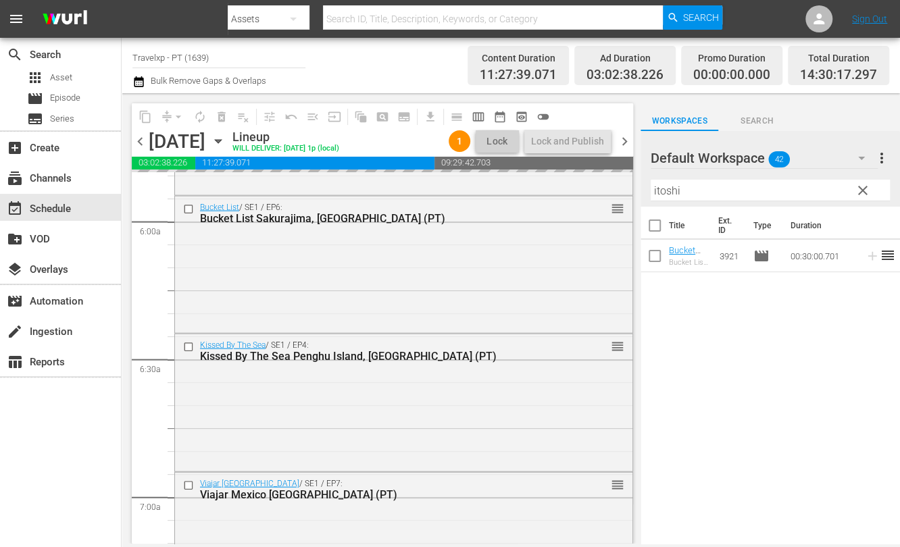
click at [671, 187] on input "itoshi" at bounding box center [769, 191] width 239 height 22
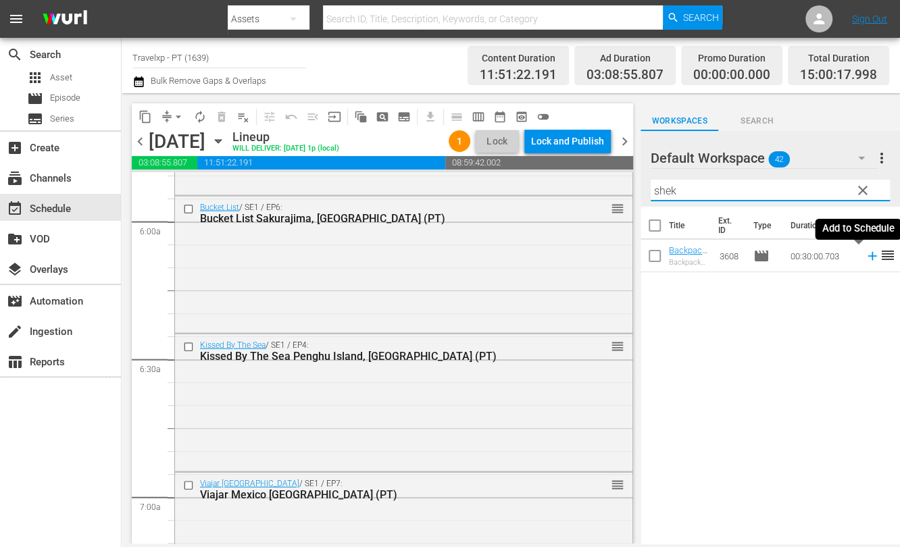
click at [867, 255] on icon at bounding box center [871, 256] width 9 height 9
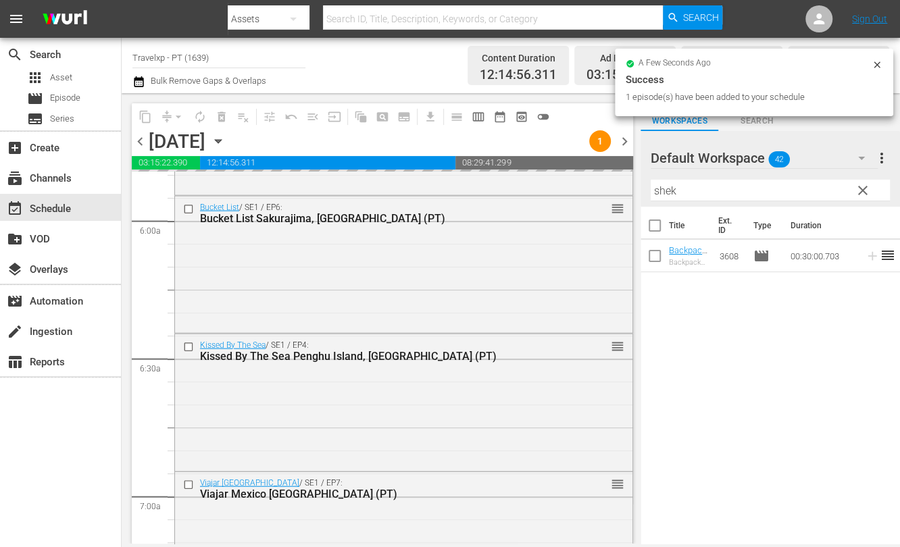
click at [661, 191] on input "shek" at bounding box center [769, 191] width 239 height 22
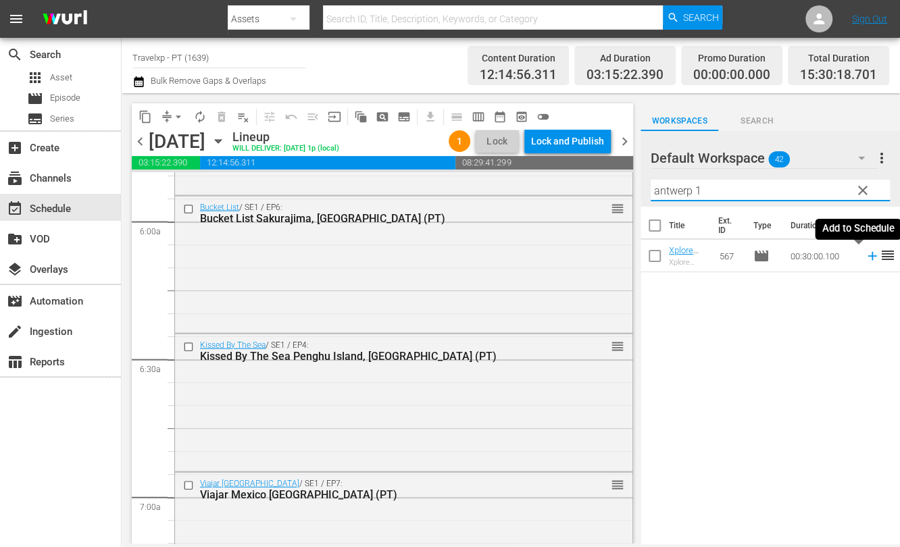
click at [867, 257] on icon at bounding box center [871, 256] width 9 height 9
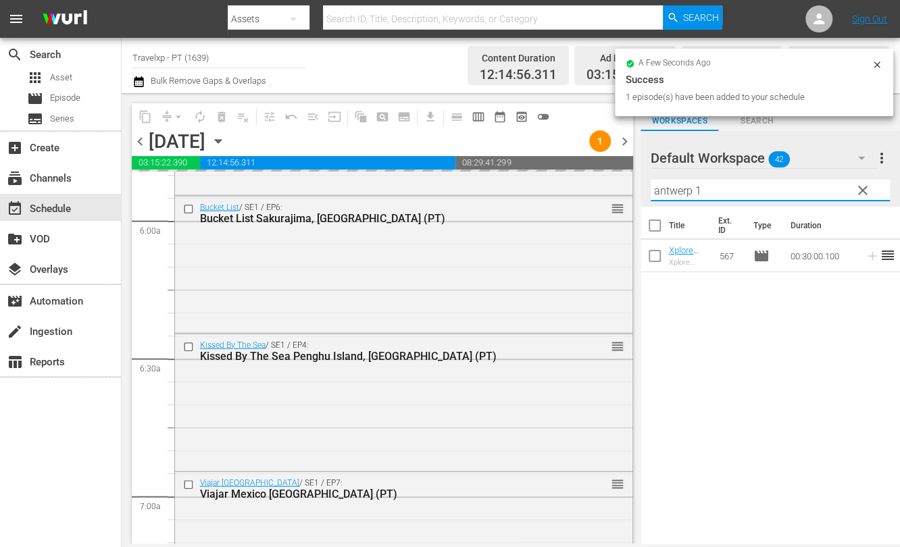
drag, startPoint x: 726, startPoint y: 188, endPoint x: 621, endPoint y: 180, distance: 105.7
click at [621, 180] on div "content_copy compress arrow_drop_down autorenew_outlined delete_forever_outline…" at bounding box center [511, 318] width 778 height 451
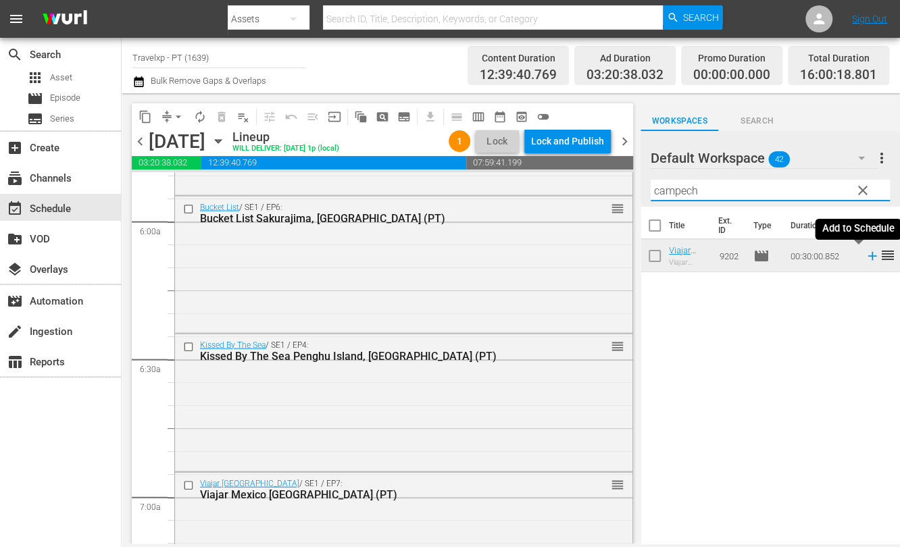
click at [865, 257] on icon at bounding box center [872, 256] width 15 height 15
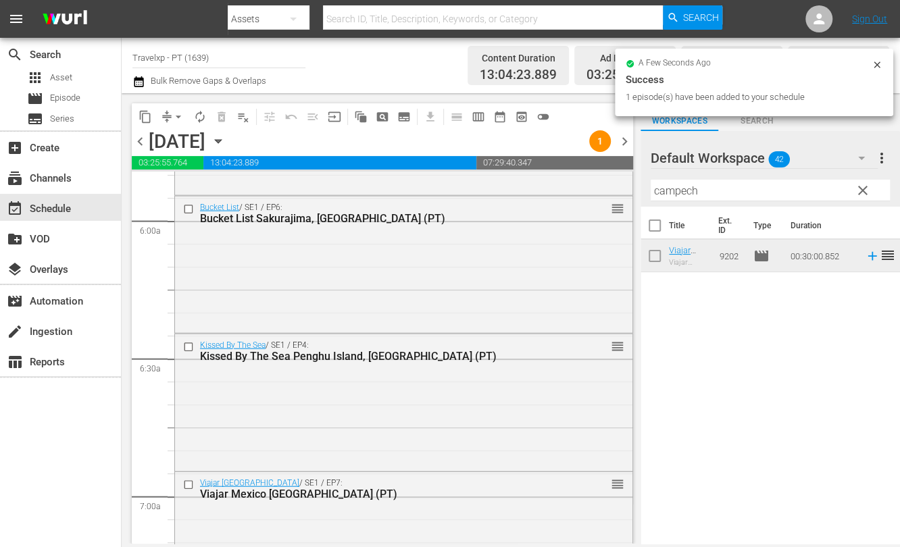
click at [681, 181] on input "campech" at bounding box center [769, 191] width 239 height 22
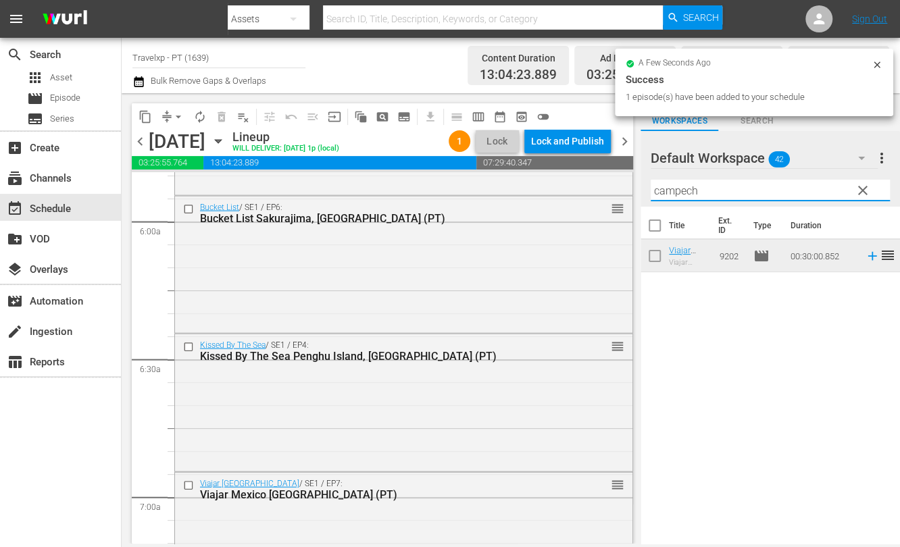
click at [681, 181] on input "campech" at bounding box center [769, 191] width 239 height 22
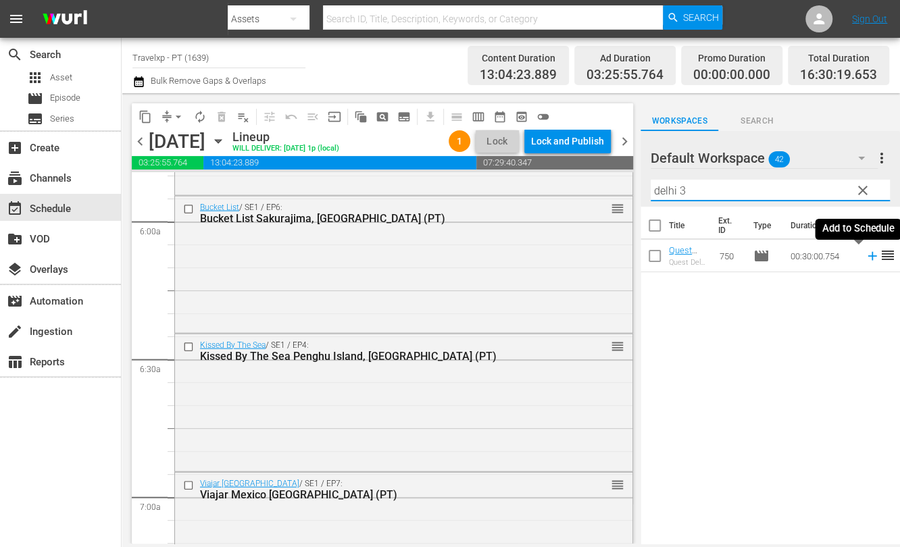
click at [867, 257] on icon at bounding box center [871, 256] width 9 height 9
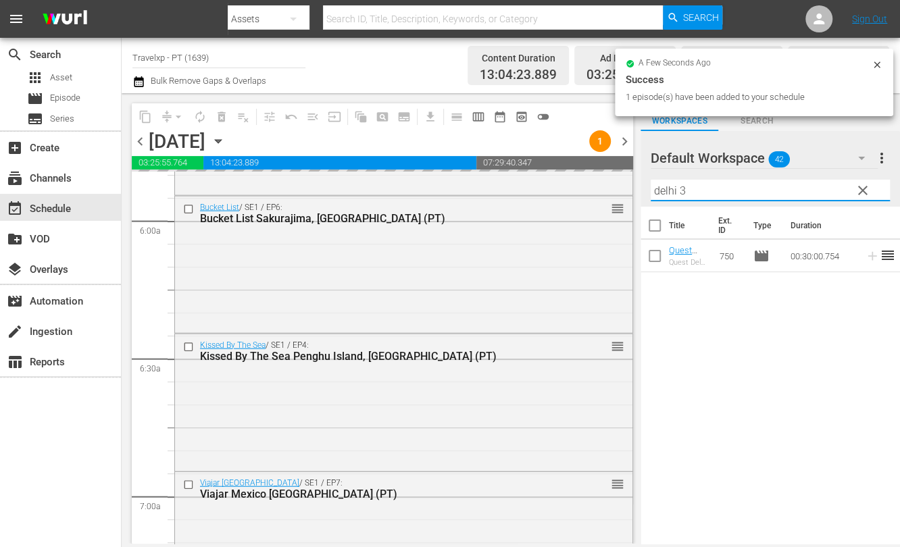
drag, startPoint x: 677, startPoint y: 192, endPoint x: 636, endPoint y: 186, distance: 41.6
click at [636, 186] on div "content_copy compress arrow_drop_down autorenew_outlined delete_forever_outline…" at bounding box center [511, 318] width 778 height 451
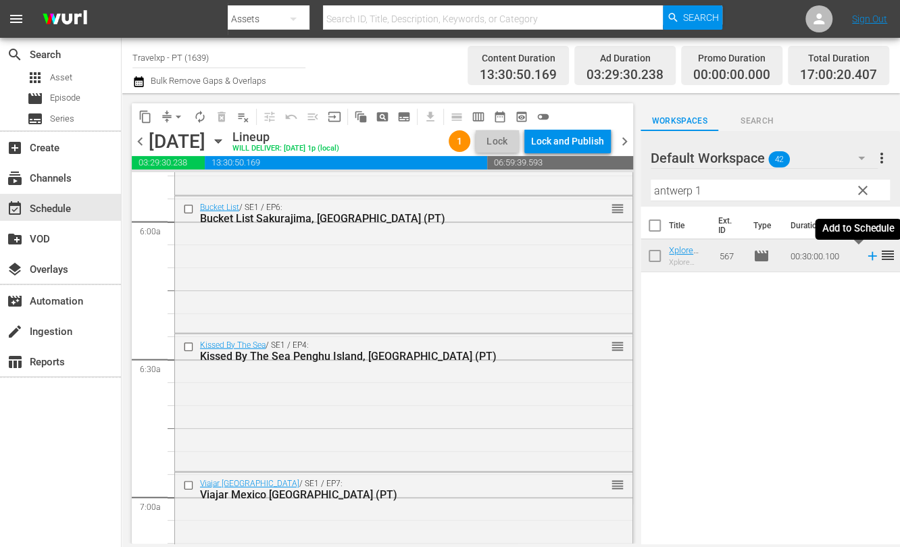
click at [865, 260] on icon at bounding box center [872, 256] width 15 height 15
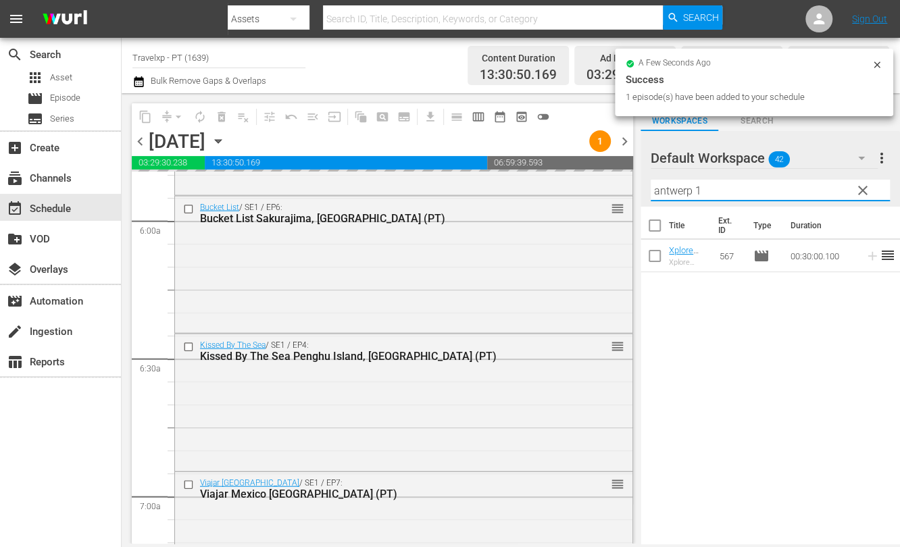
drag, startPoint x: 713, startPoint y: 187, endPoint x: 625, endPoint y: 178, distance: 87.6
click at [625, 178] on div "content_copy compress arrow_drop_down autorenew_outlined delete_forever_outline…" at bounding box center [511, 318] width 778 height 451
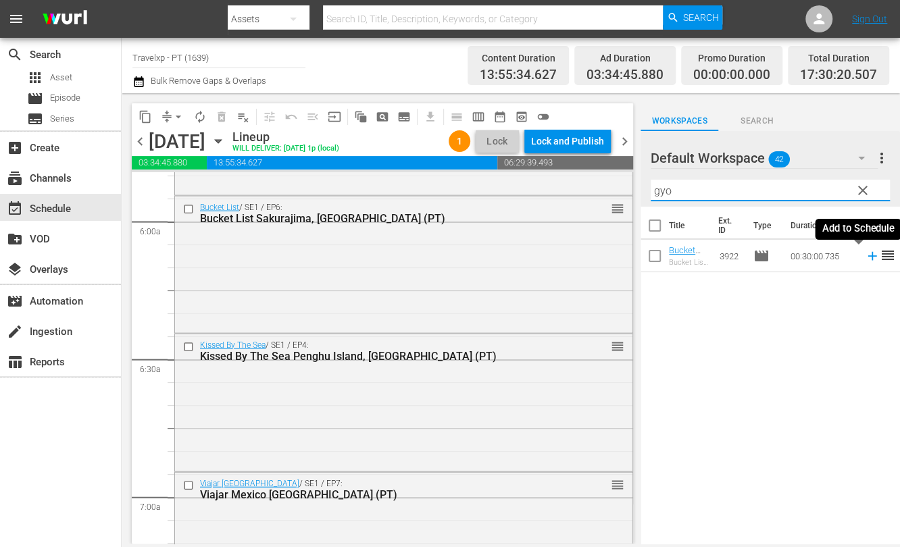
click at [867, 256] on icon at bounding box center [871, 256] width 9 height 9
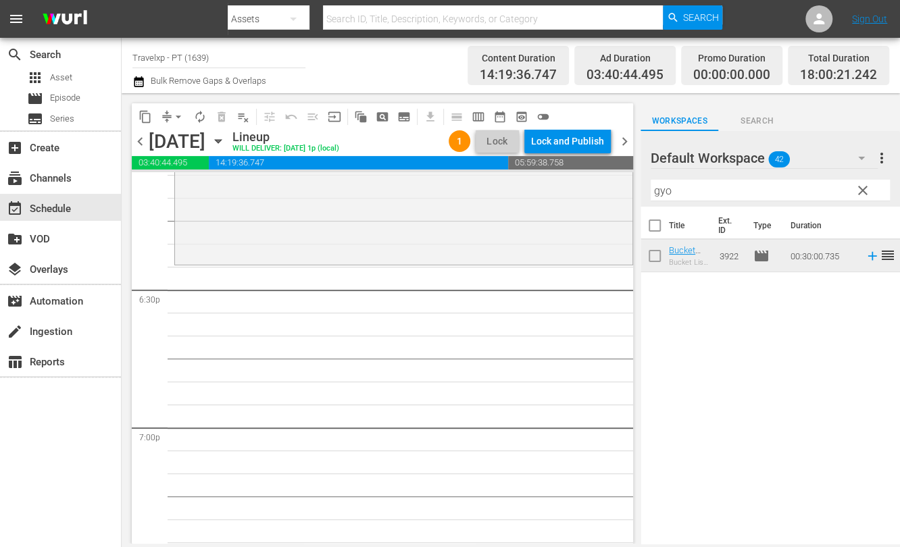
scroll to position [4896, 0]
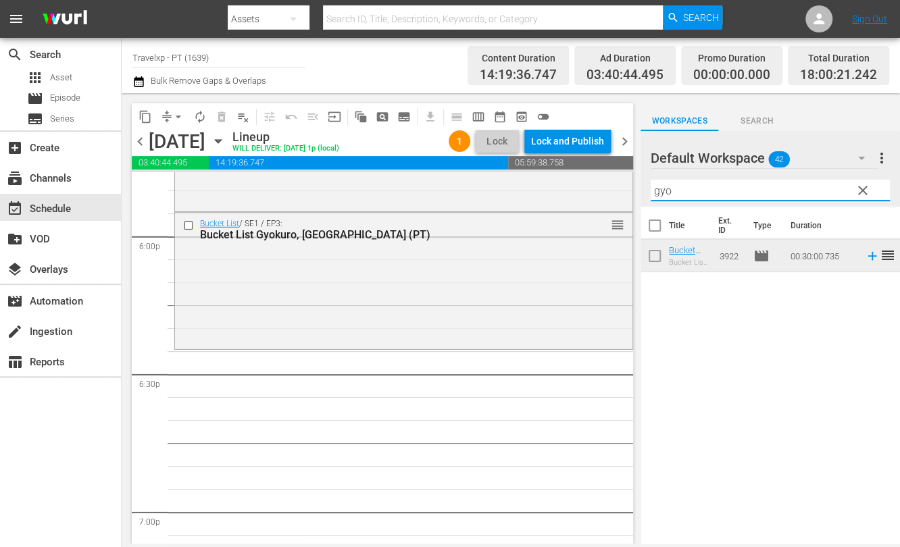
click at [661, 195] on input "gyo" at bounding box center [769, 191] width 239 height 22
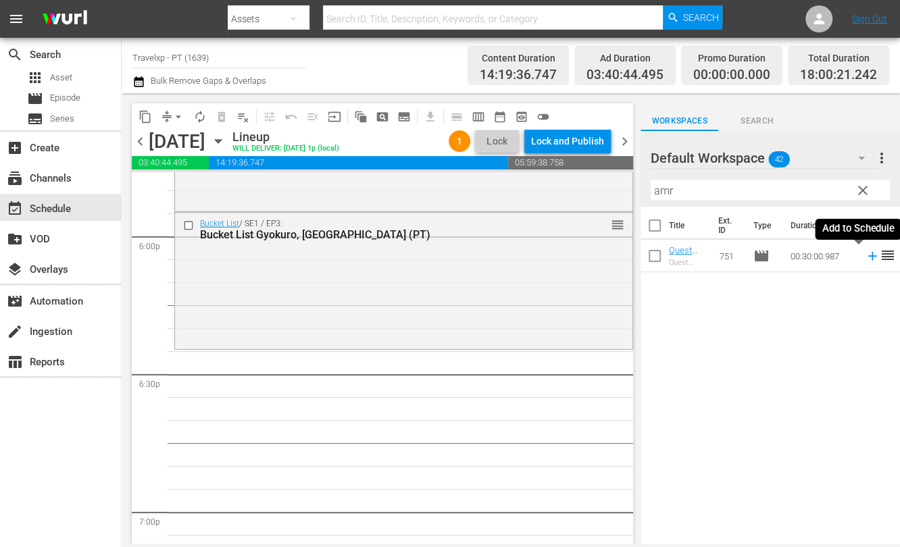
click at [865, 258] on icon at bounding box center [872, 256] width 15 height 15
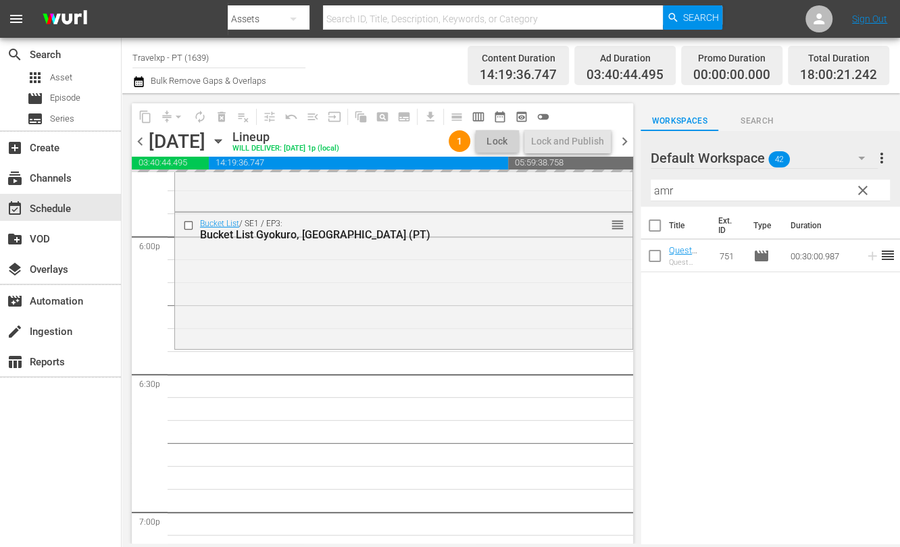
click at [665, 194] on input "amr" at bounding box center [769, 191] width 239 height 22
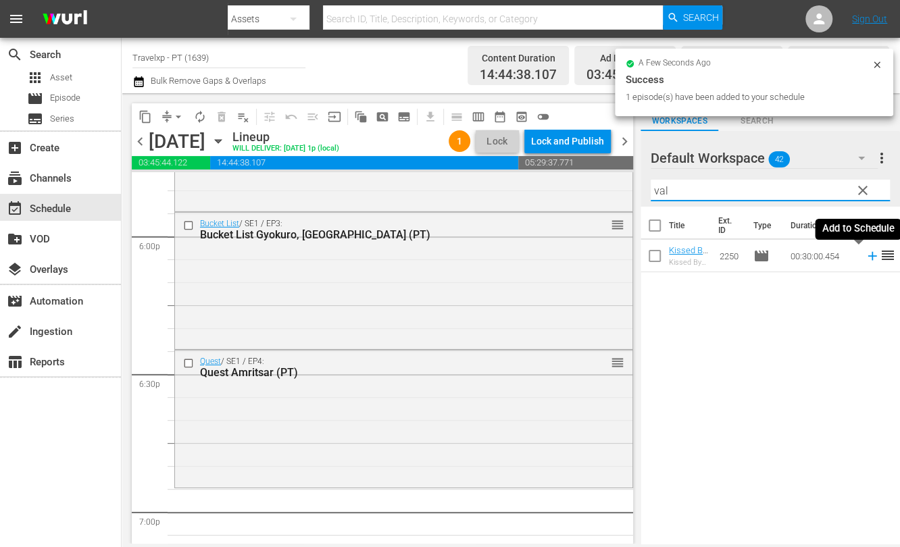
click at [865, 254] on icon at bounding box center [872, 256] width 15 height 15
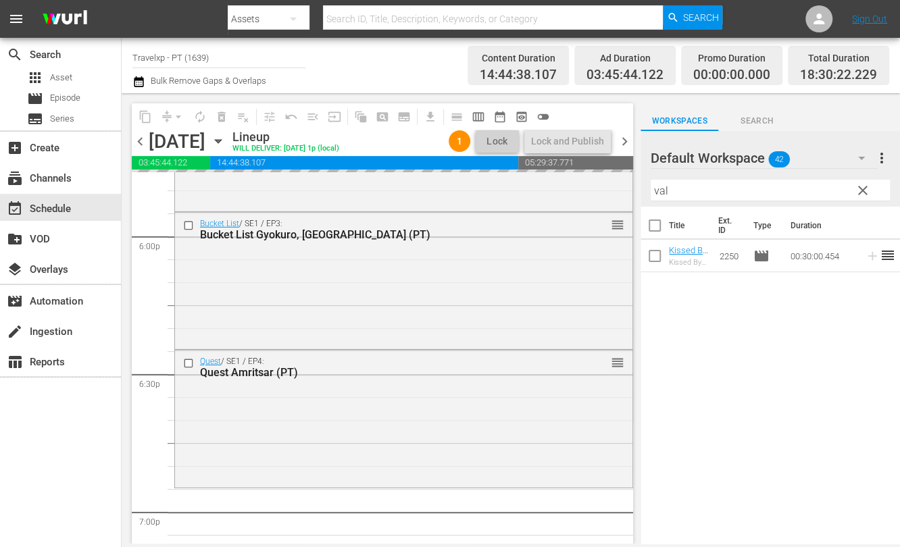
click at [657, 193] on input "val" at bounding box center [769, 191] width 239 height 22
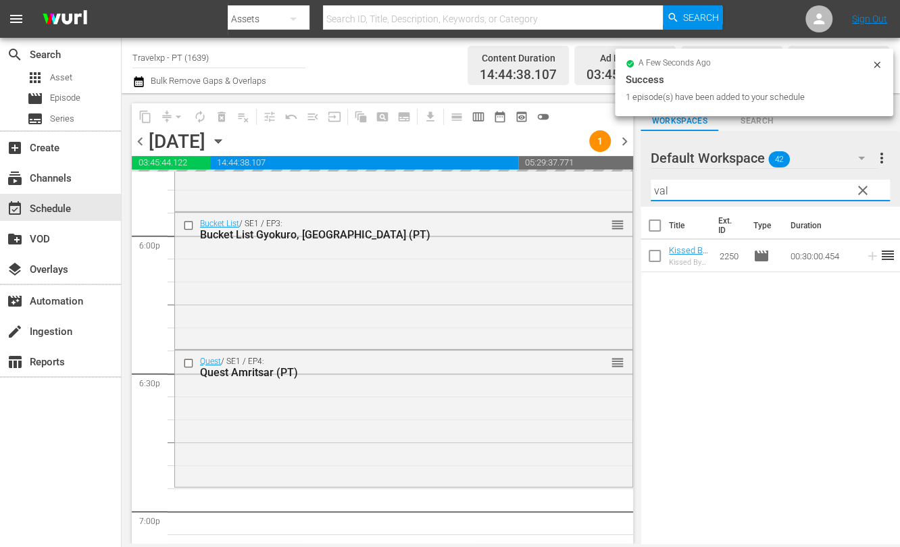
click at [657, 193] on input "val" at bounding box center [769, 191] width 239 height 22
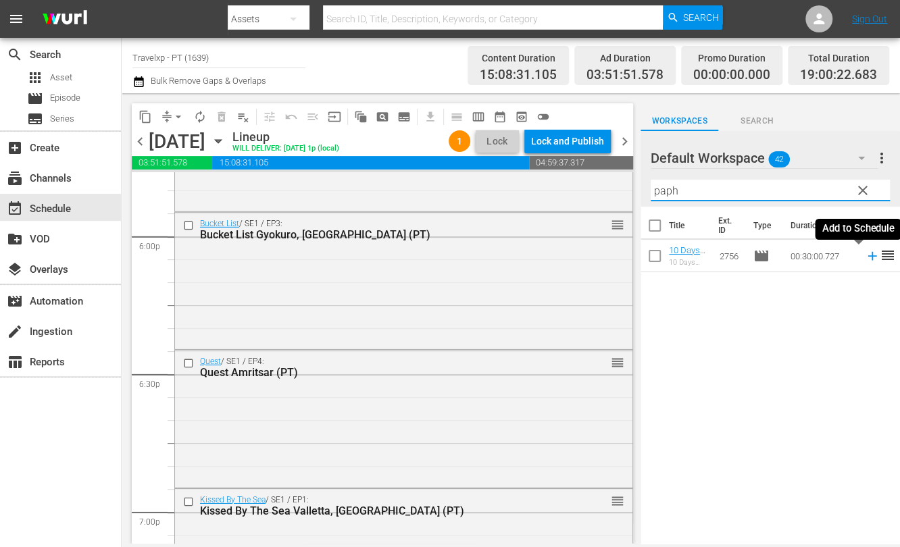
click at [865, 257] on icon at bounding box center [872, 256] width 15 height 15
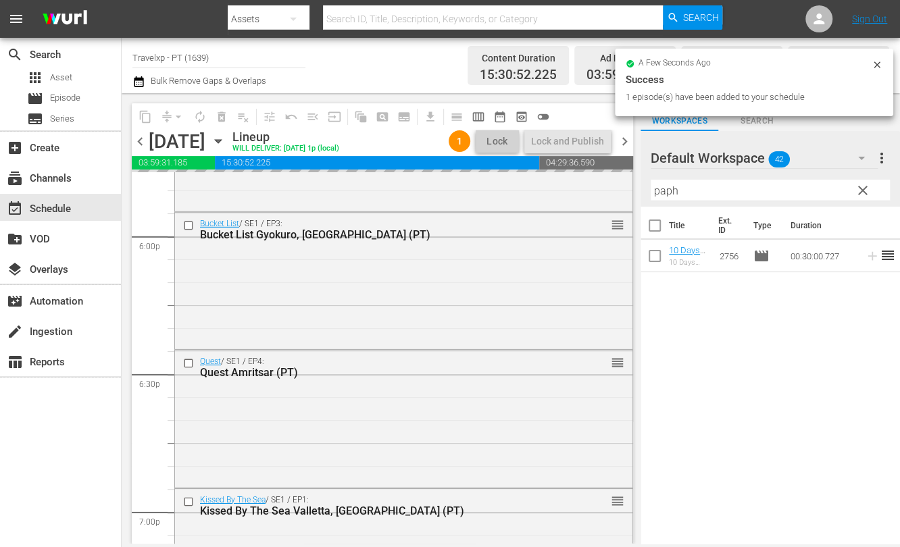
click at [667, 187] on input "paph" at bounding box center [769, 191] width 239 height 22
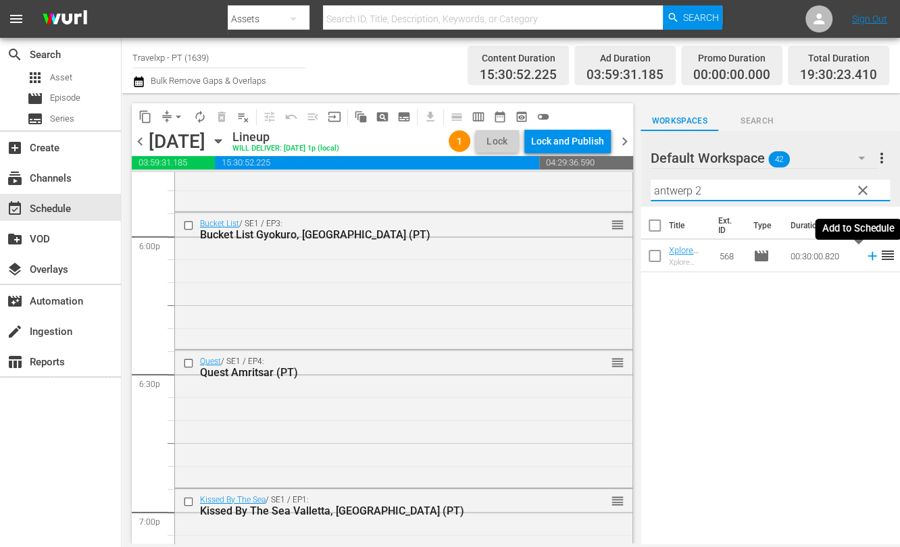
click at [865, 259] on icon at bounding box center [872, 256] width 15 height 15
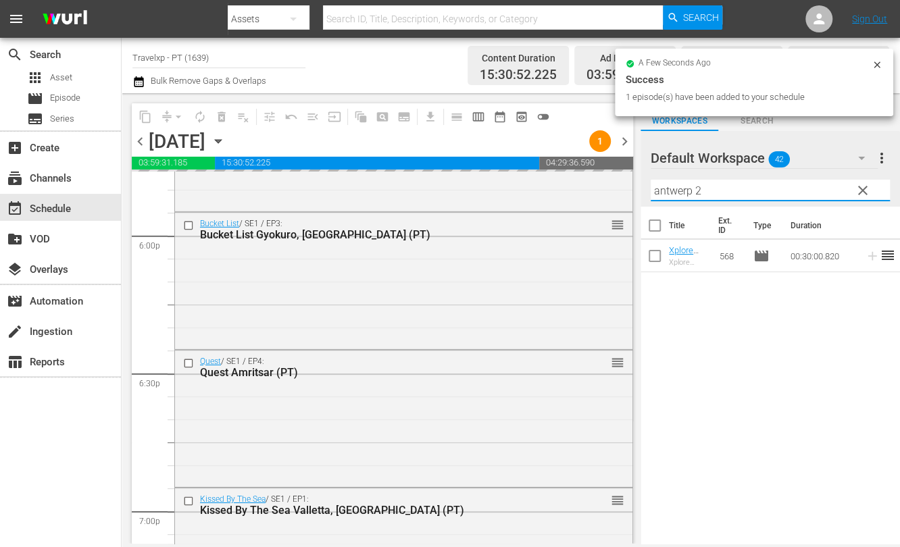
click at [608, 186] on div "content_copy compress arrow_drop_down autorenew_outlined delete_forever_outline…" at bounding box center [511, 318] width 778 height 451
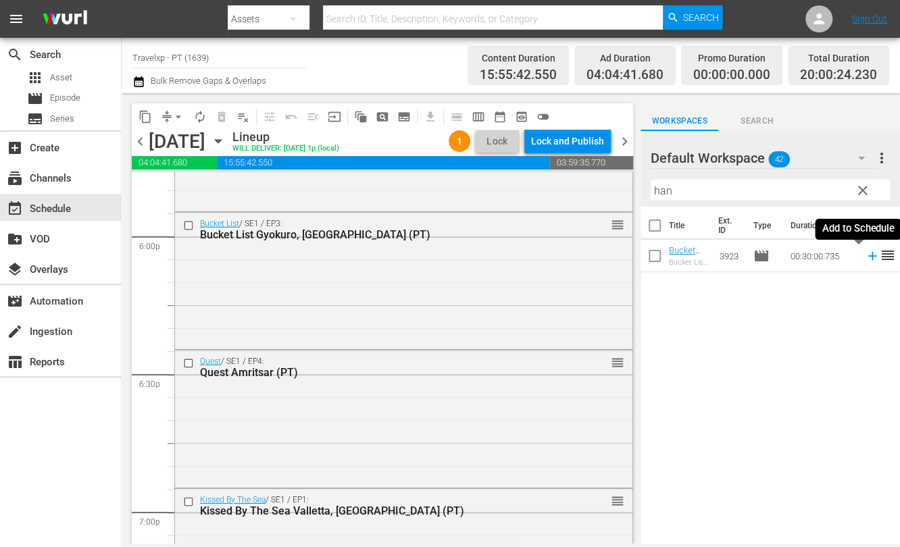
click at [865, 258] on icon at bounding box center [872, 256] width 15 height 15
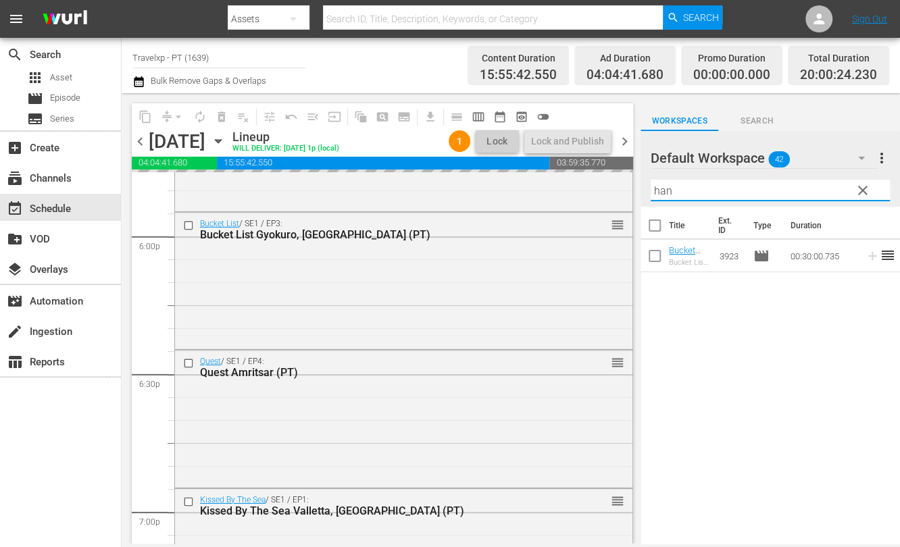
click at [659, 187] on input "han" at bounding box center [769, 191] width 239 height 22
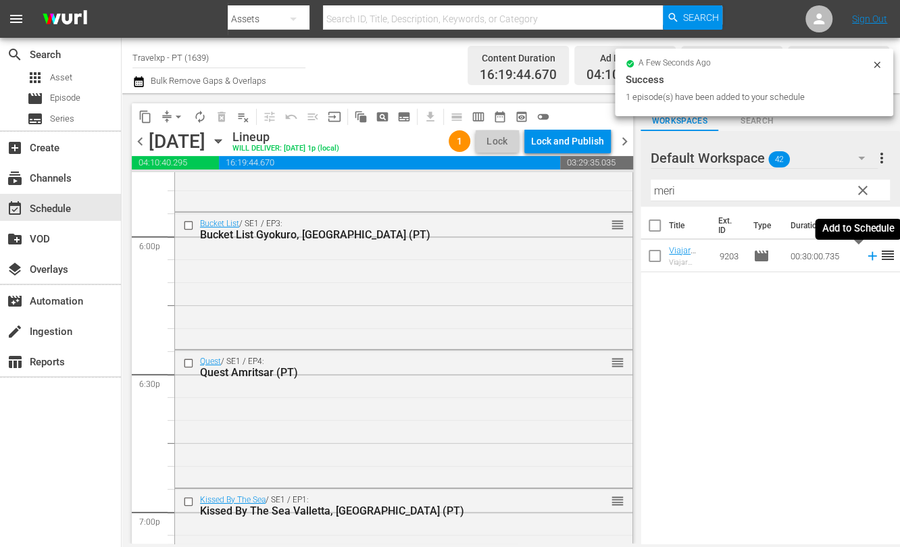
click at [865, 253] on icon at bounding box center [872, 256] width 15 height 15
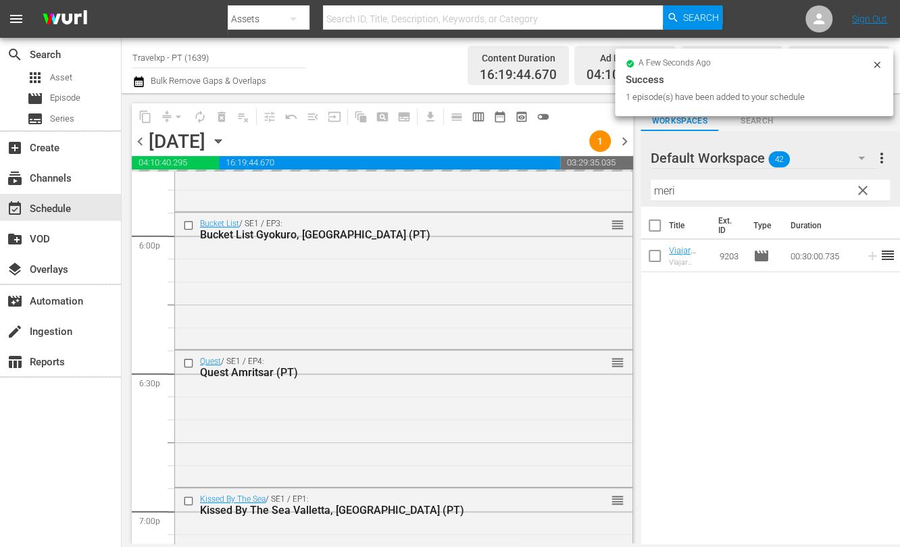
click at [661, 194] on input "meri" at bounding box center [769, 191] width 239 height 22
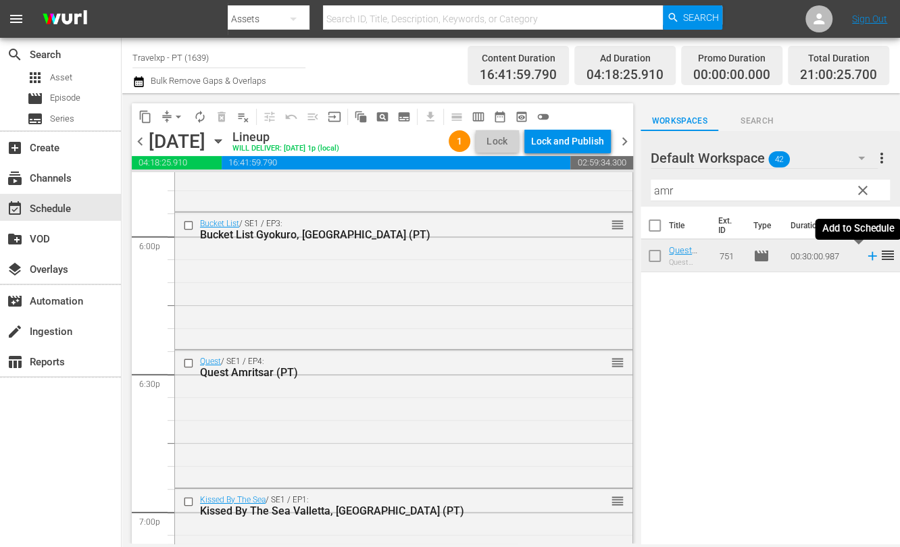
click at [865, 258] on icon at bounding box center [872, 256] width 15 height 15
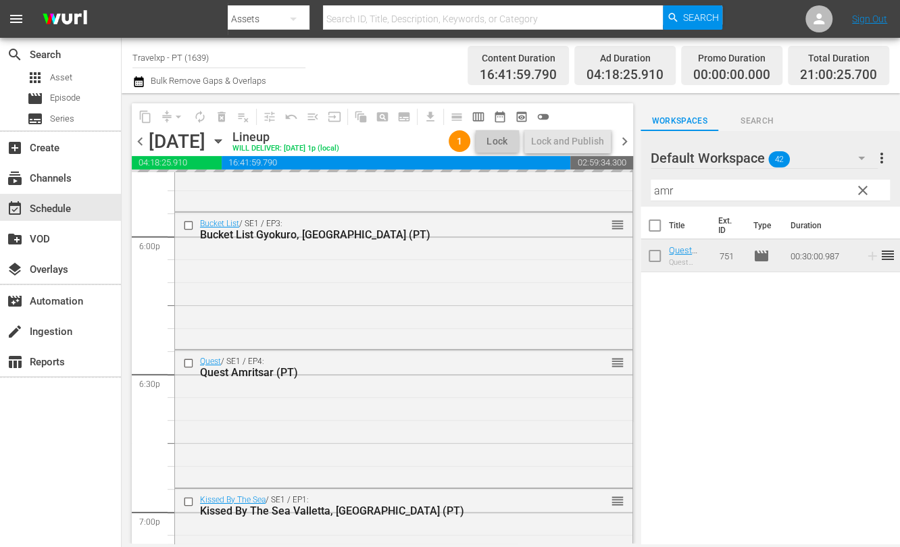
click at [667, 192] on input "amr" at bounding box center [769, 191] width 239 height 22
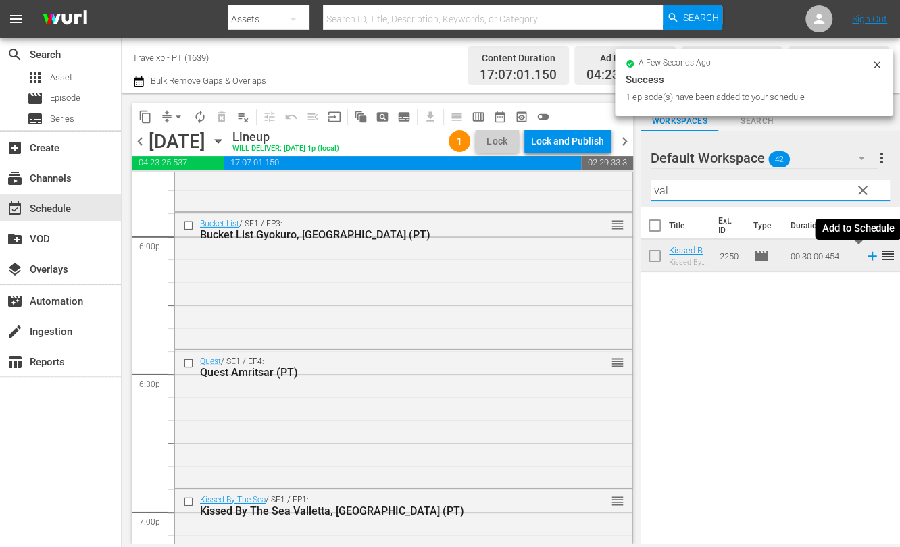
click at [865, 255] on icon at bounding box center [872, 256] width 15 height 15
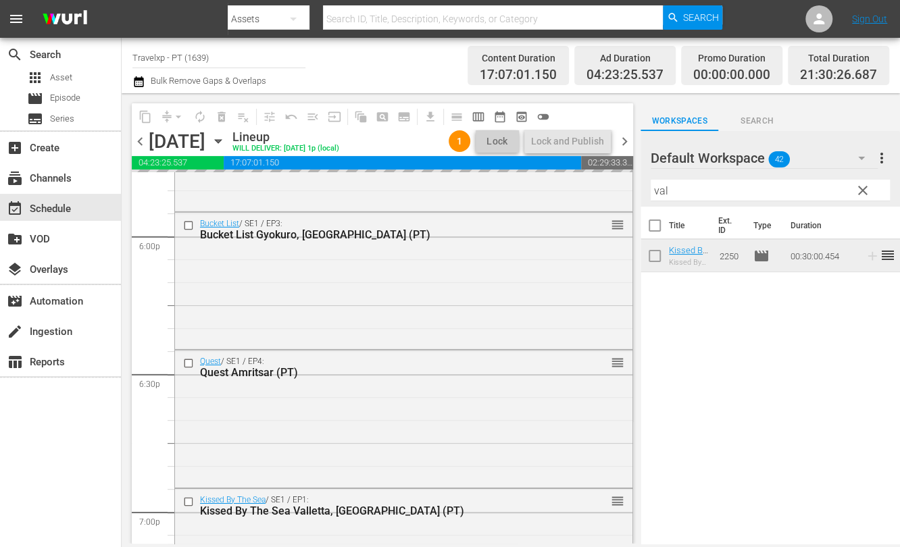
click at [662, 192] on input "val" at bounding box center [769, 191] width 239 height 22
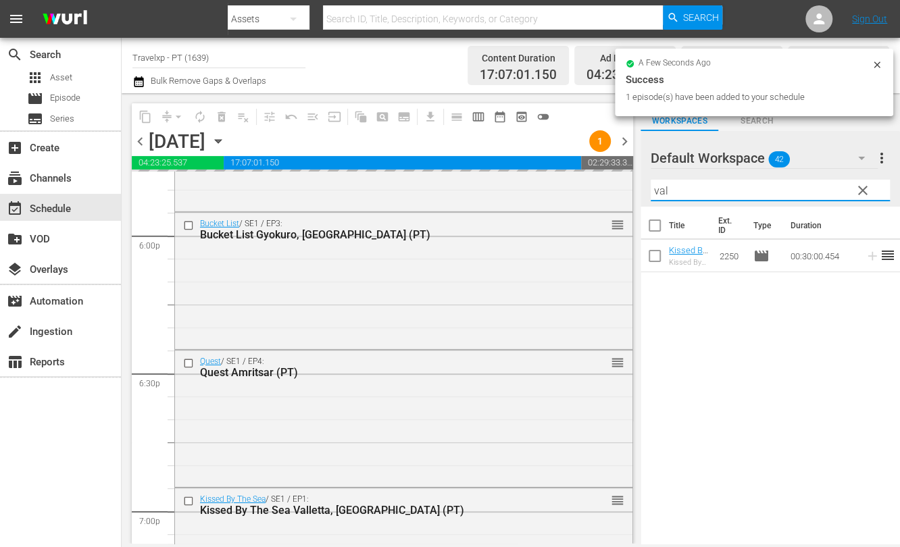
click at [662, 192] on input "val" at bounding box center [769, 191] width 239 height 22
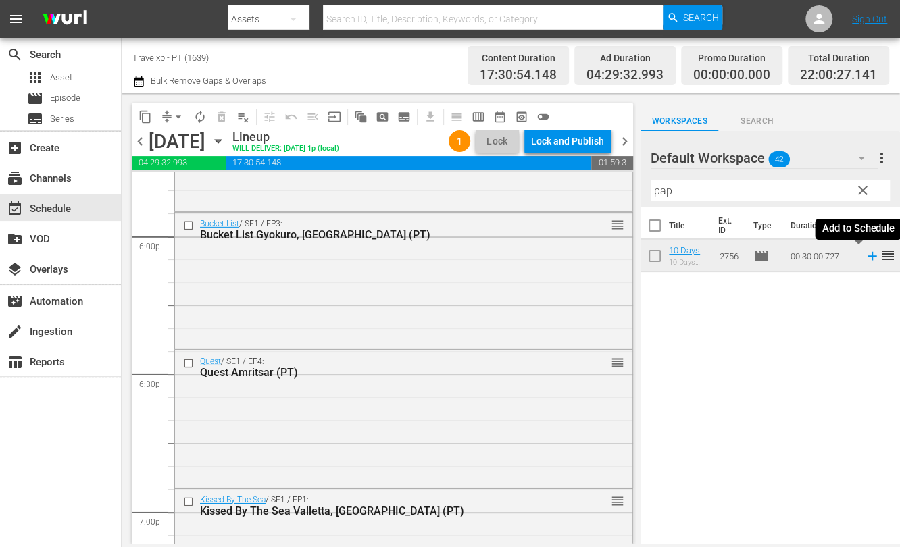
click at [865, 257] on icon at bounding box center [872, 256] width 15 height 15
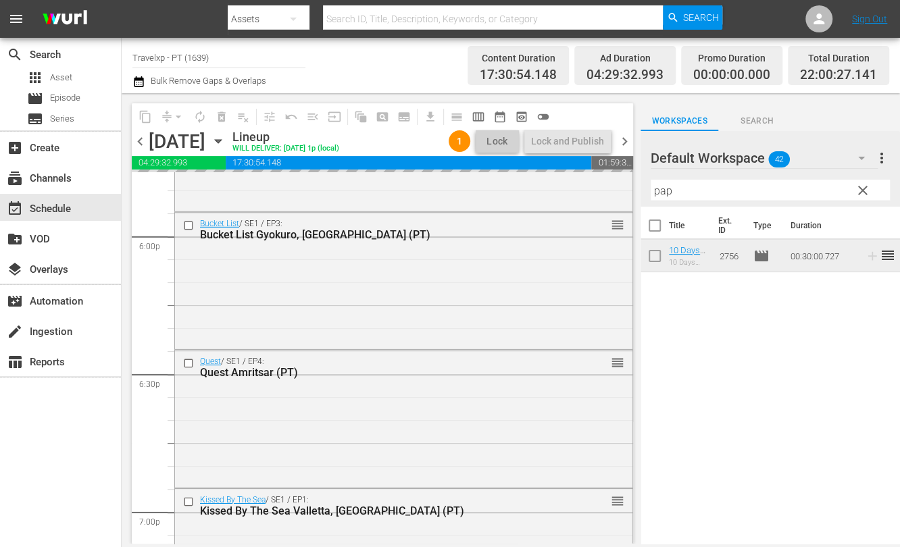
click at [665, 190] on input "pap" at bounding box center [769, 191] width 239 height 22
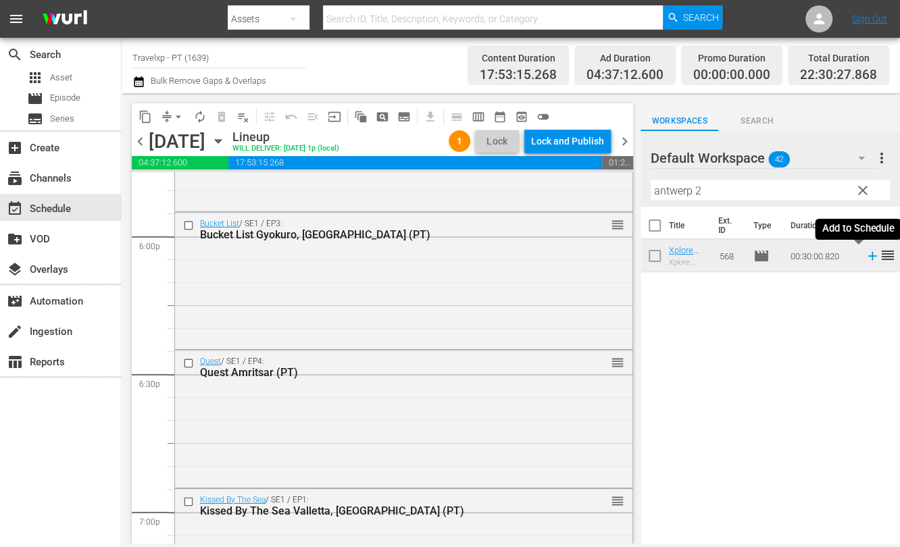
click at [865, 259] on icon at bounding box center [872, 256] width 15 height 15
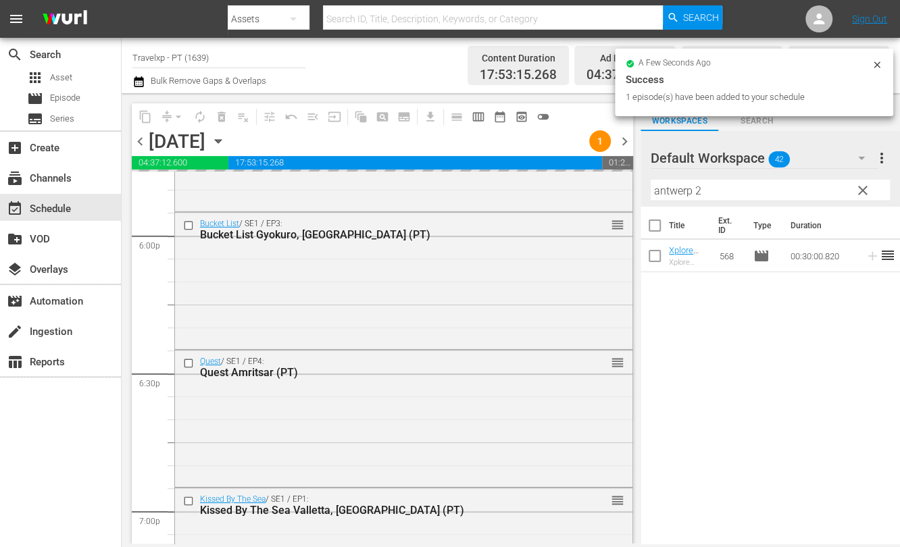
drag, startPoint x: 710, startPoint y: 189, endPoint x: 590, endPoint y: 169, distance: 121.9
click at [588, 170] on div "content_copy compress arrow_drop_down autorenew_outlined delete_forever_outline…" at bounding box center [511, 318] width 778 height 451
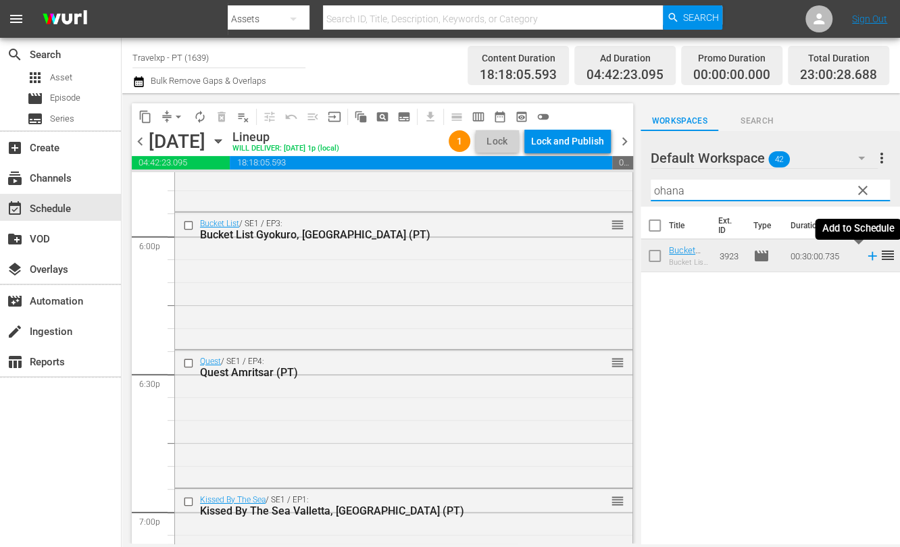
click at [865, 259] on icon at bounding box center [872, 256] width 15 height 15
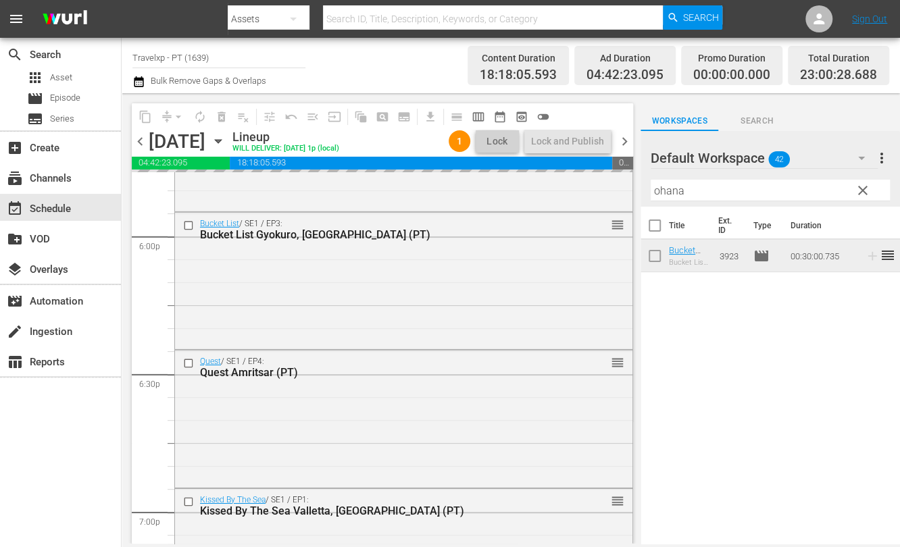
click at [671, 189] on input "ohana" at bounding box center [769, 191] width 239 height 22
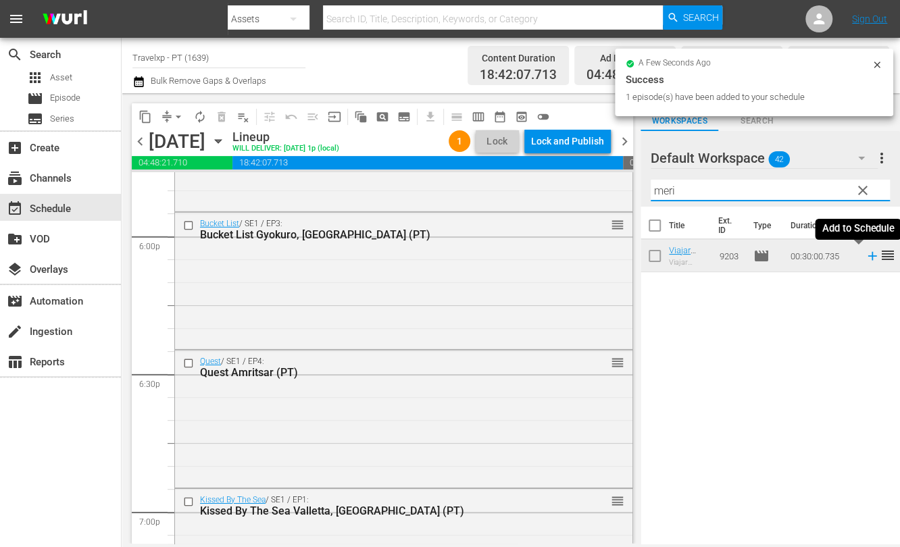
type input "meri"
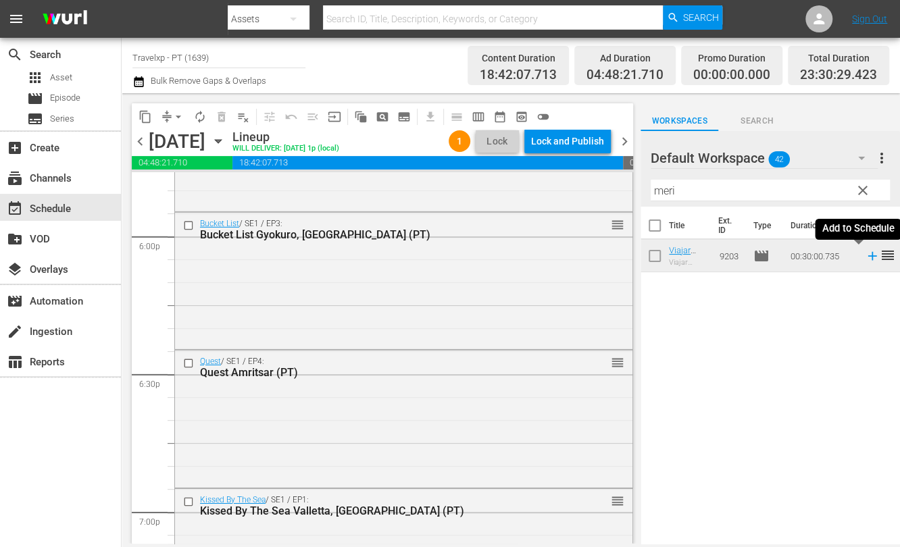
click at [867, 255] on icon at bounding box center [871, 256] width 9 height 9
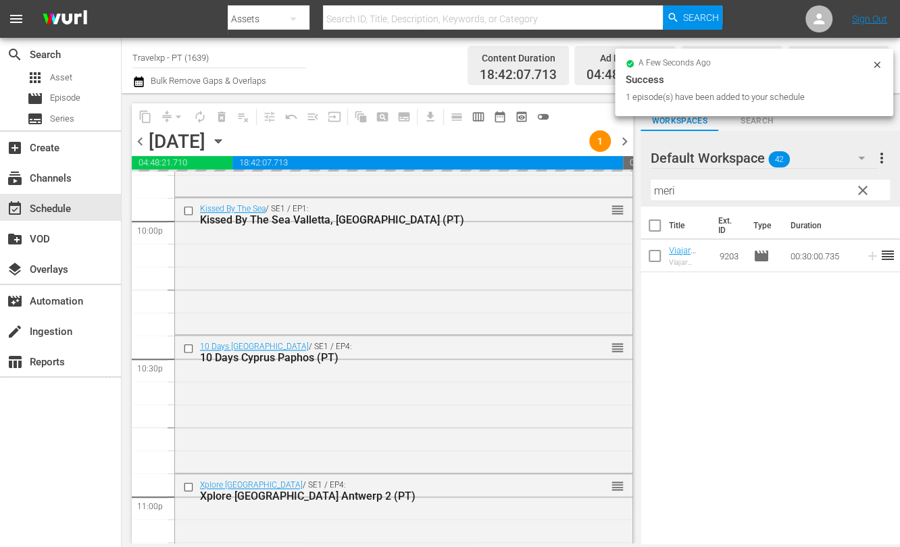
scroll to position [6241, 0]
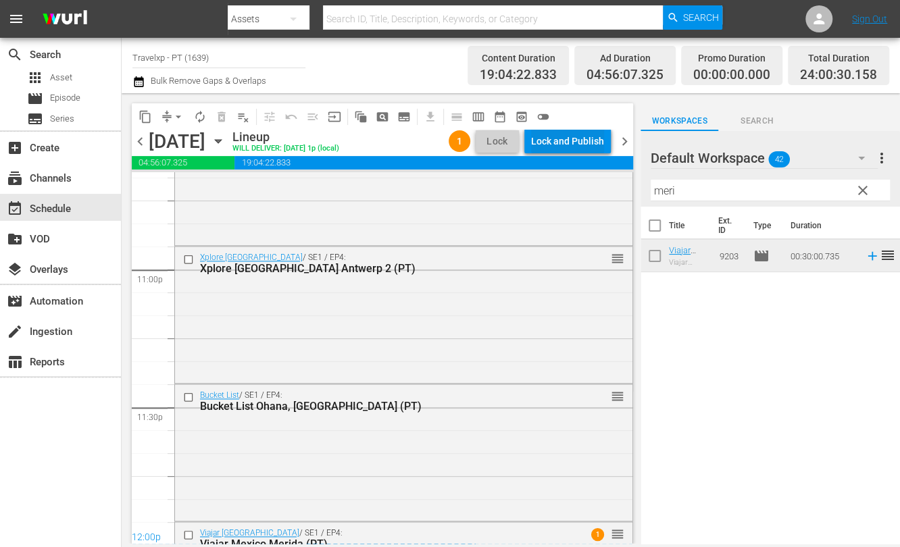
click at [571, 145] on div "Lock and Publish" at bounding box center [567, 141] width 73 height 24
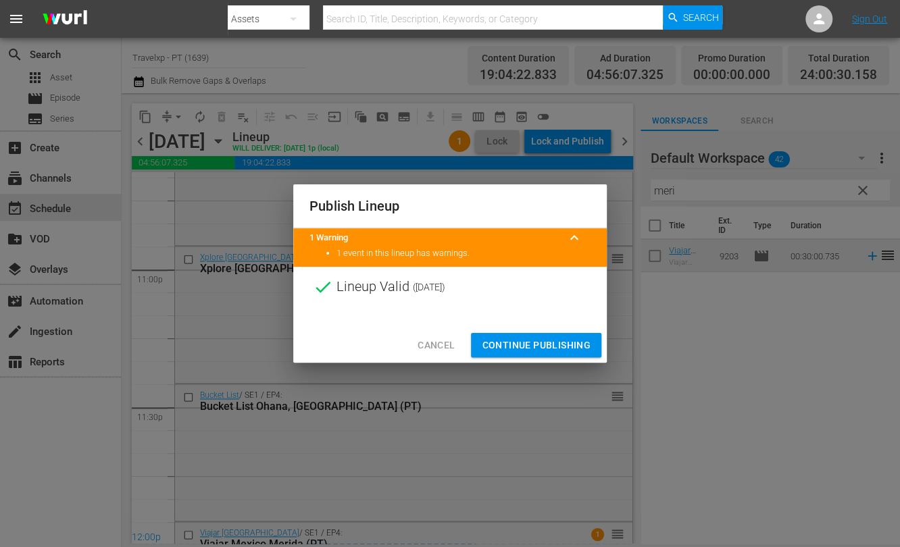
click at [547, 342] on span "Continue Publishing" at bounding box center [536, 345] width 109 height 17
